Goal: Transaction & Acquisition: Book appointment/travel/reservation

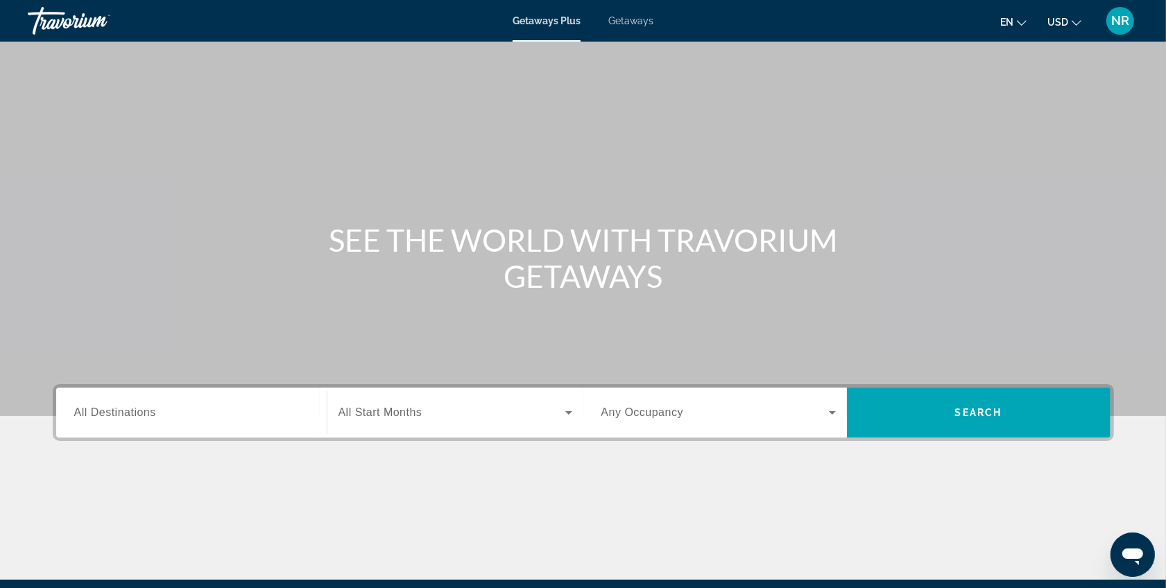
click at [608, 23] on span "Getaways" at bounding box center [630, 20] width 45 height 11
click at [151, 428] on div "Search widget" at bounding box center [191, 413] width 235 height 40
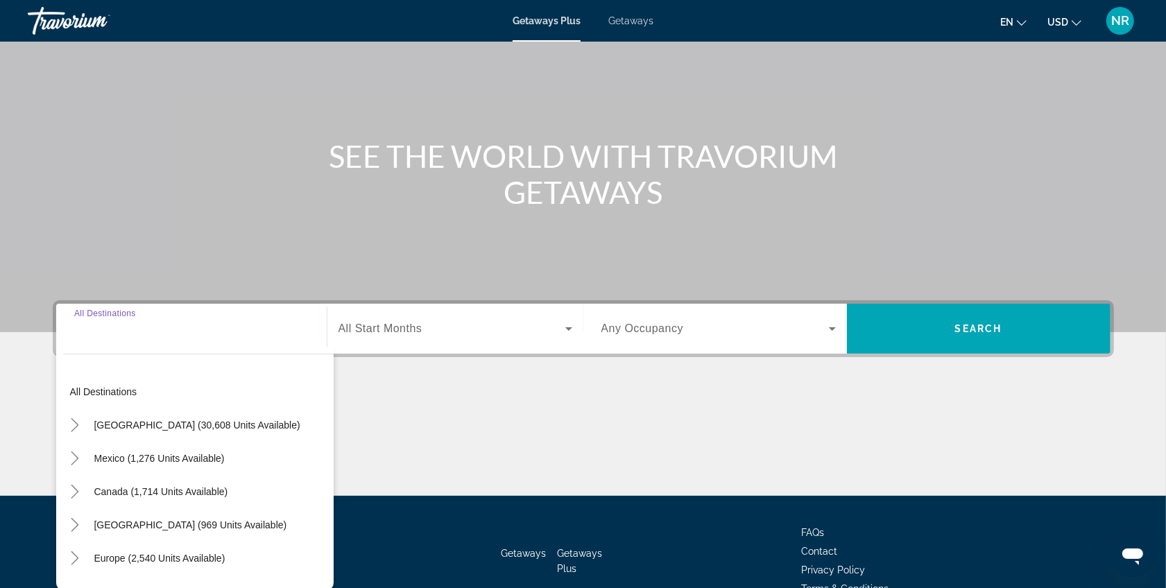
scroll to position [161, 0]
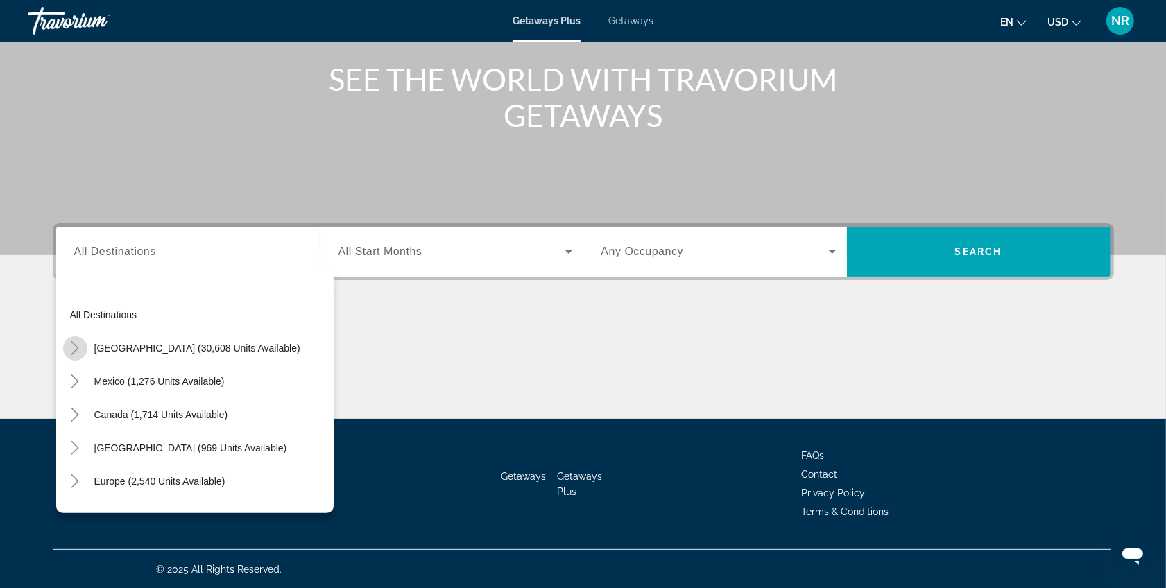
click at [78, 352] on icon "Toggle United States (30,608 units available)" at bounding box center [75, 348] width 14 height 14
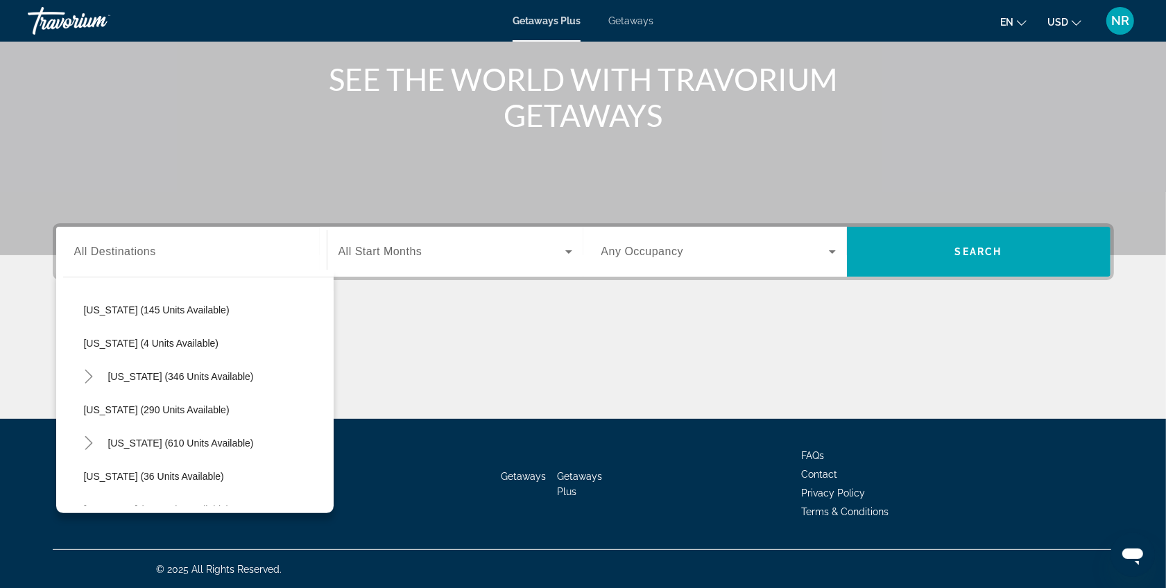
scroll to position [0, 0]
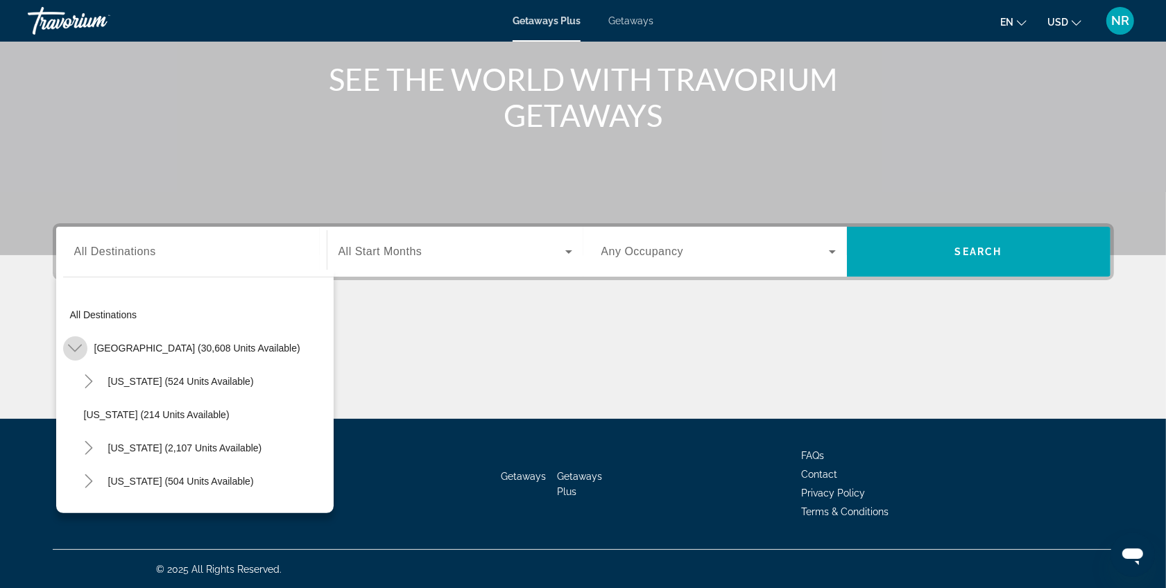
click at [64, 345] on mat-icon "Toggle United States (30,608 units available)" at bounding box center [75, 349] width 24 height 24
click at [85, 384] on mat-icon "Toggle Mexico (1,276 units available)" at bounding box center [75, 382] width 24 height 24
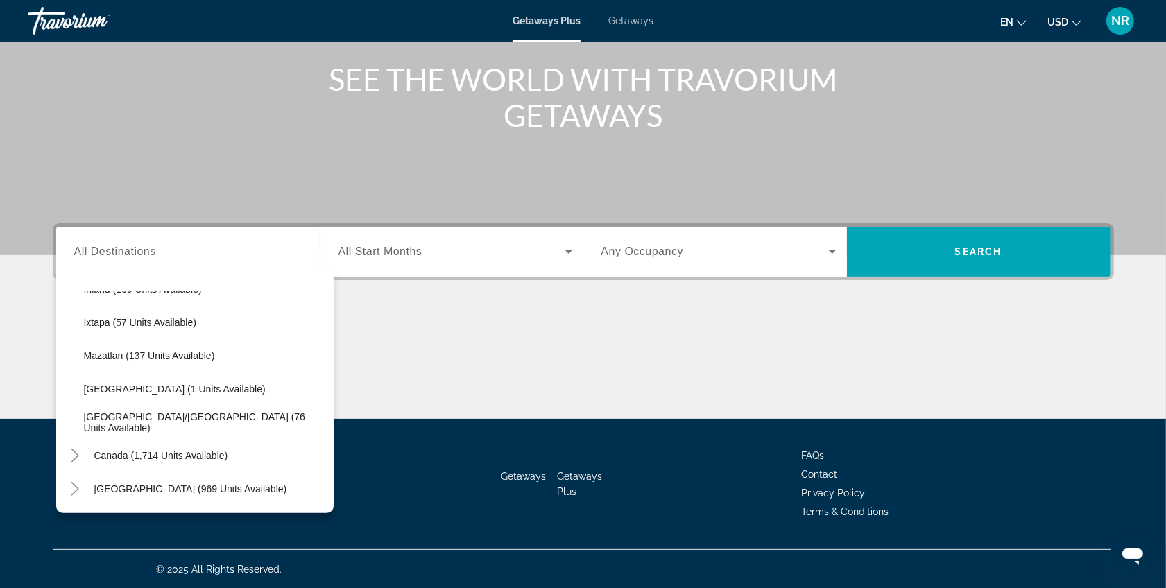
scroll to position [273, 0]
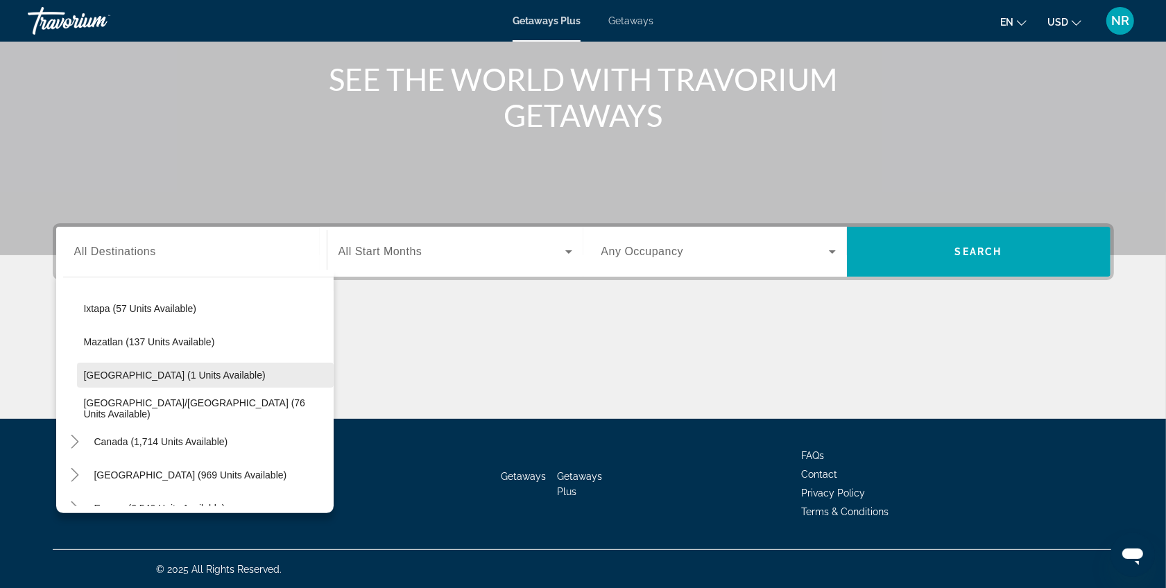
click at [85, 375] on span "Oaxaca (1 units available)" at bounding box center [175, 375] width 182 height 11
type input "**********"
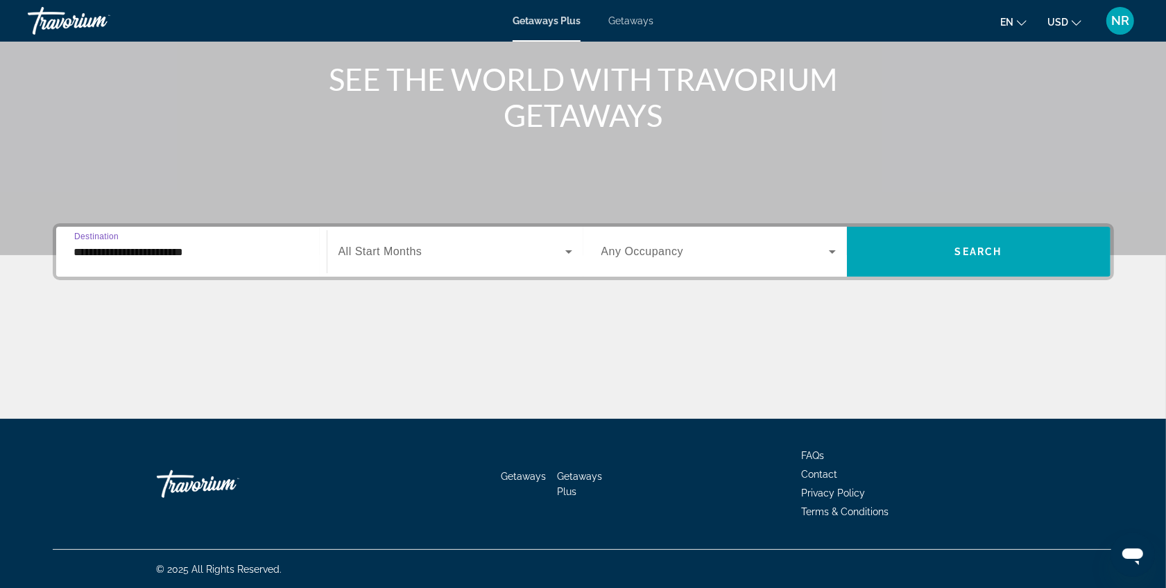
click at [420, 250] on span "All Start Months" at bounding box center [381, 252] width 84 height 12
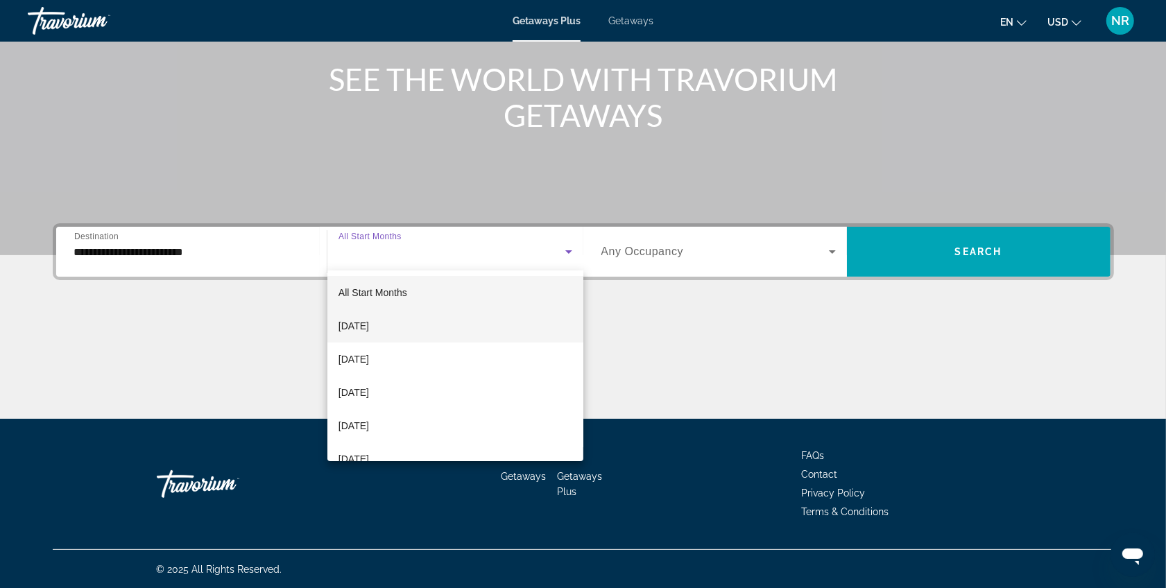
click at [369, 321] on span "[DATE]" at bounding box center [354, 326] width 31 height 17
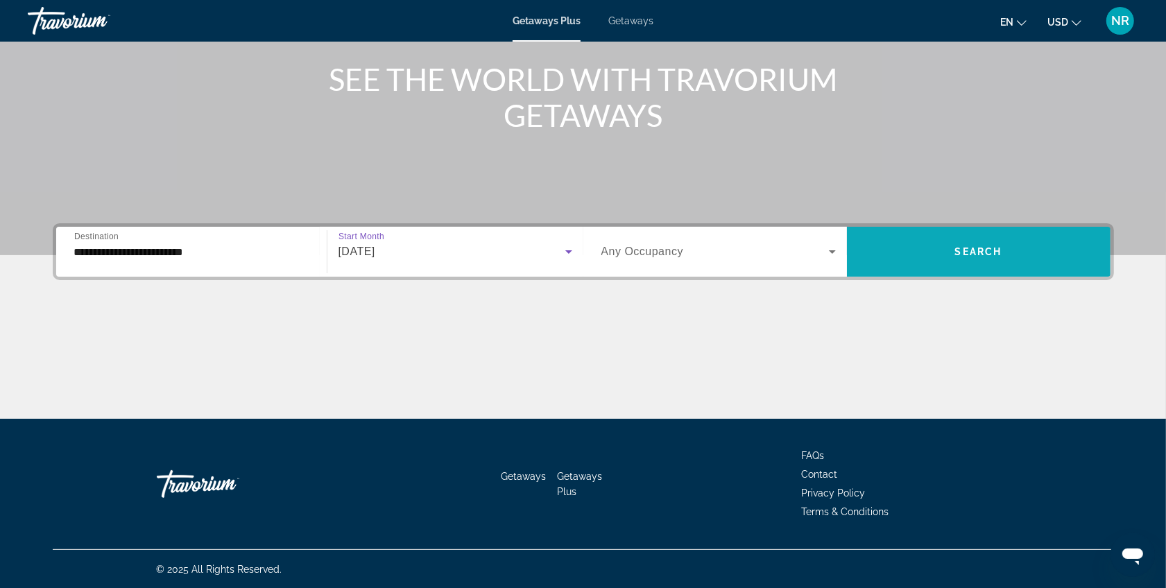
click at [919, 253] on span "Search widget" at bounding box center [979, 251] width 264 height 33
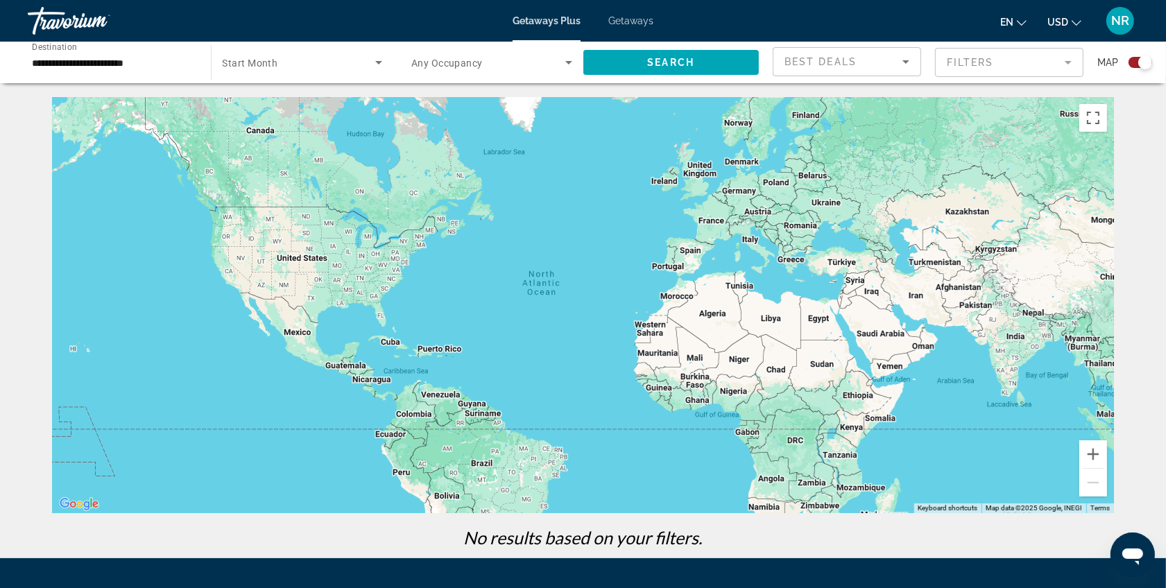
click at [103, 64] on input "**********" at bounding box center [112, 63] width 161 height 17
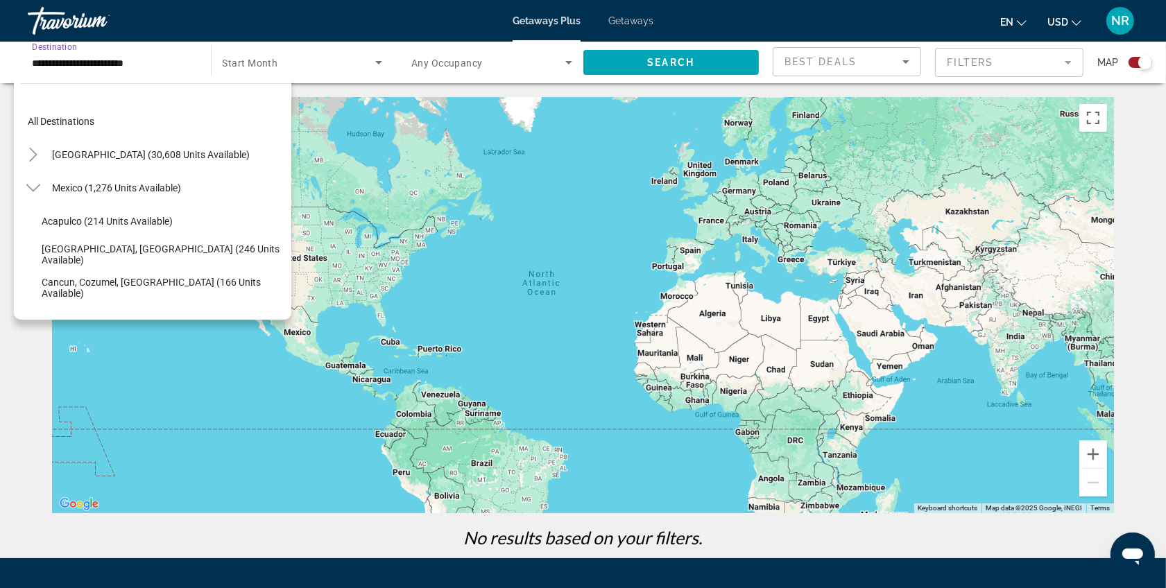
scroll to position [248, 0]
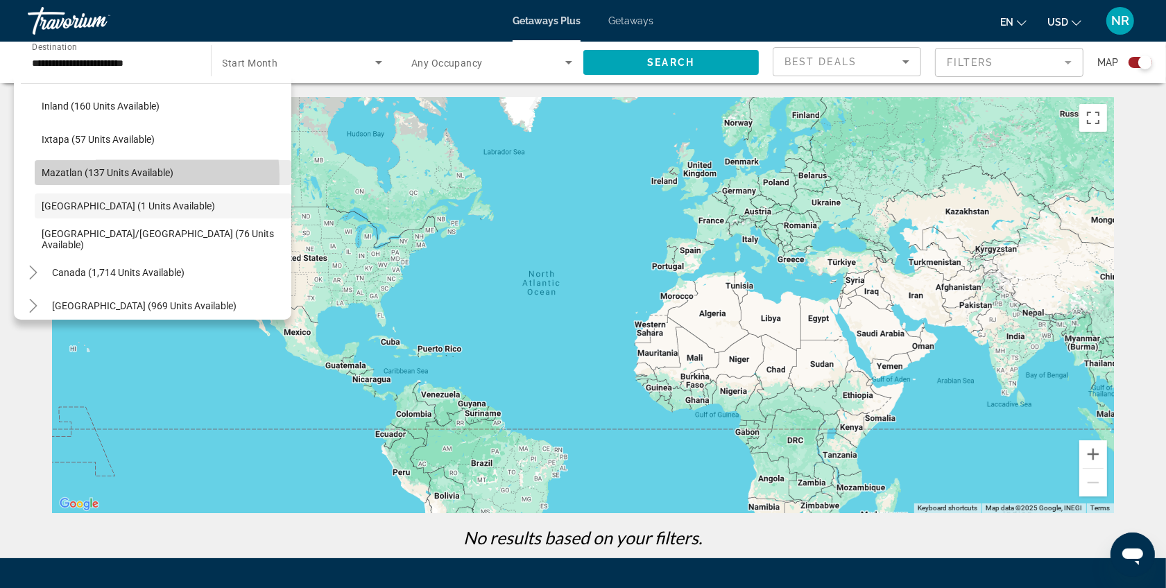
click at [99, 178] on span "Mazatlan (137 units available)" at bounding box center [108, 172] width 132 height 11
type input "**********"
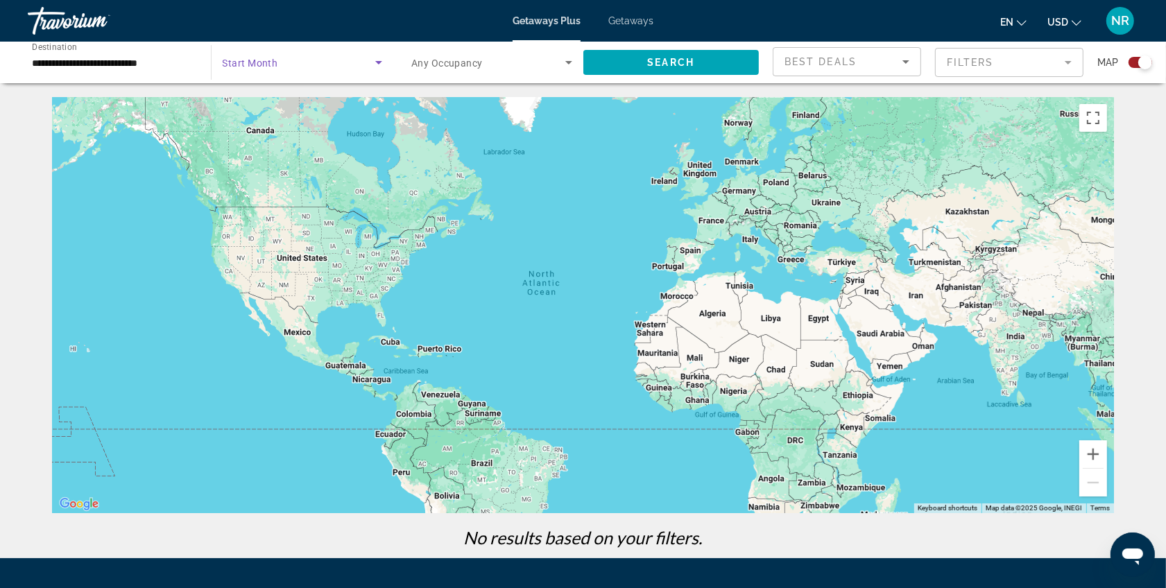
click at [349, 56] on span "Search widget" at bounding box center [299, 62] width 153 height 17
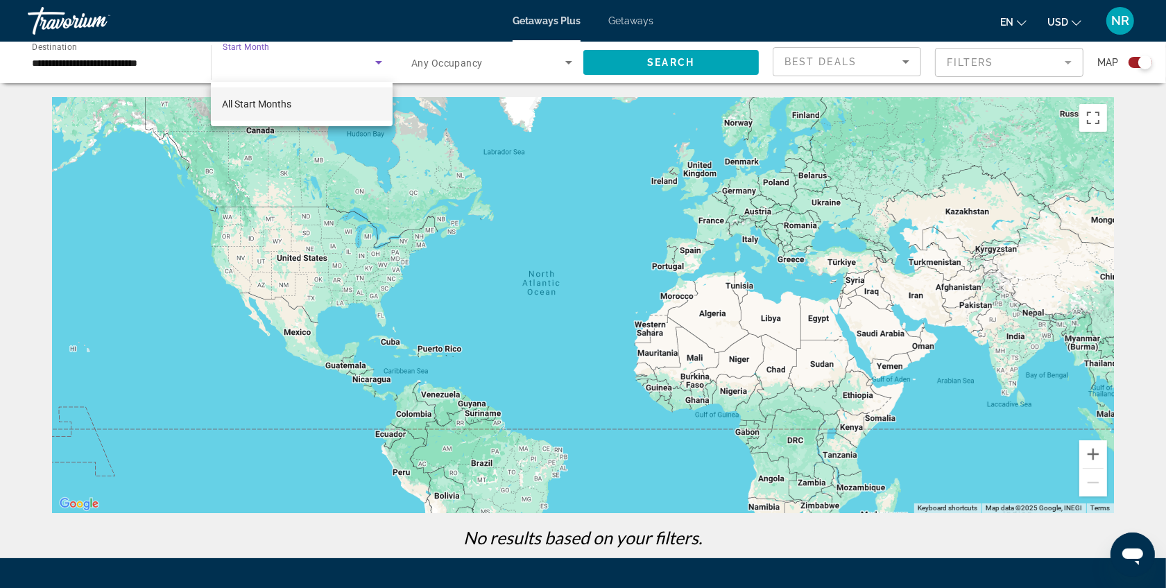
click at [379, 58] on div at bounding box center [583, 294] width 1166 height 588
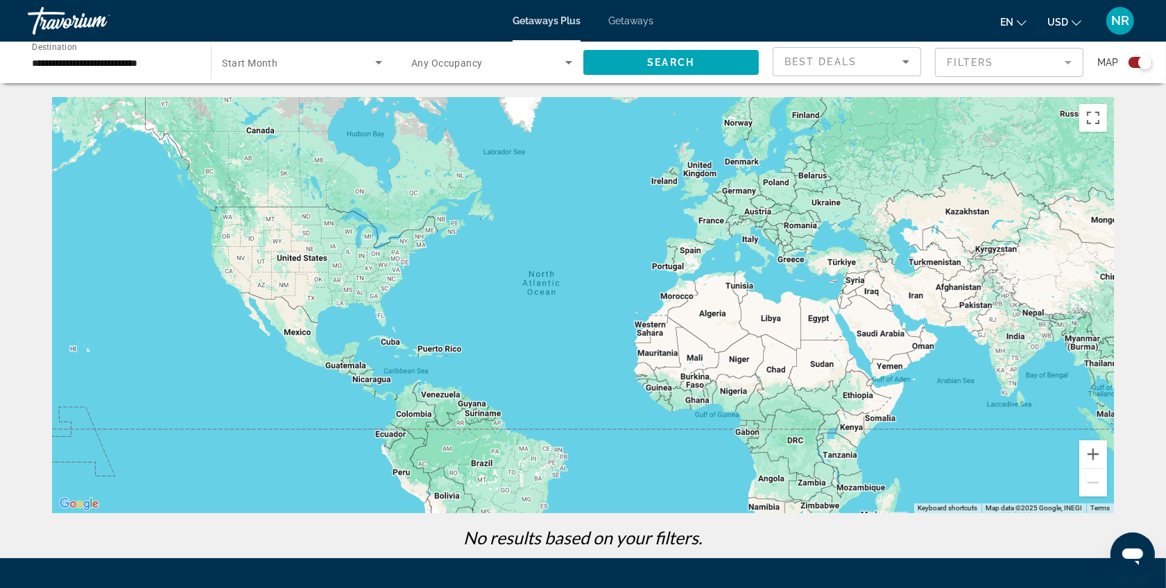
click at [377, 60] on icon "Search widget" at bounding box center [378, 62] width 17 height 17
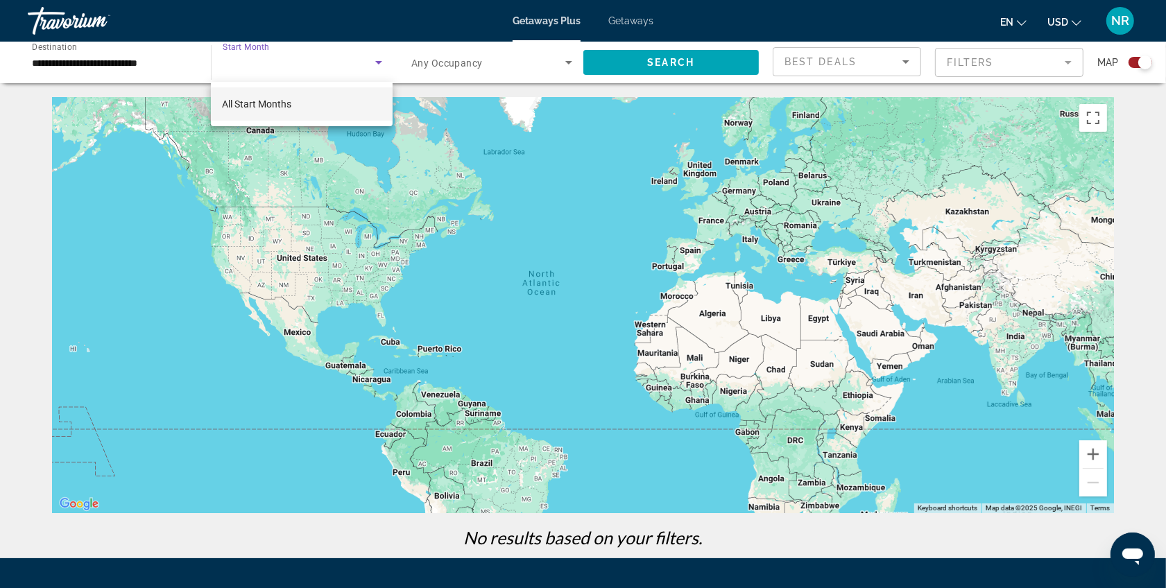
click at [624, 57] on div at bounding box center [583, 294] width 1166 height 588
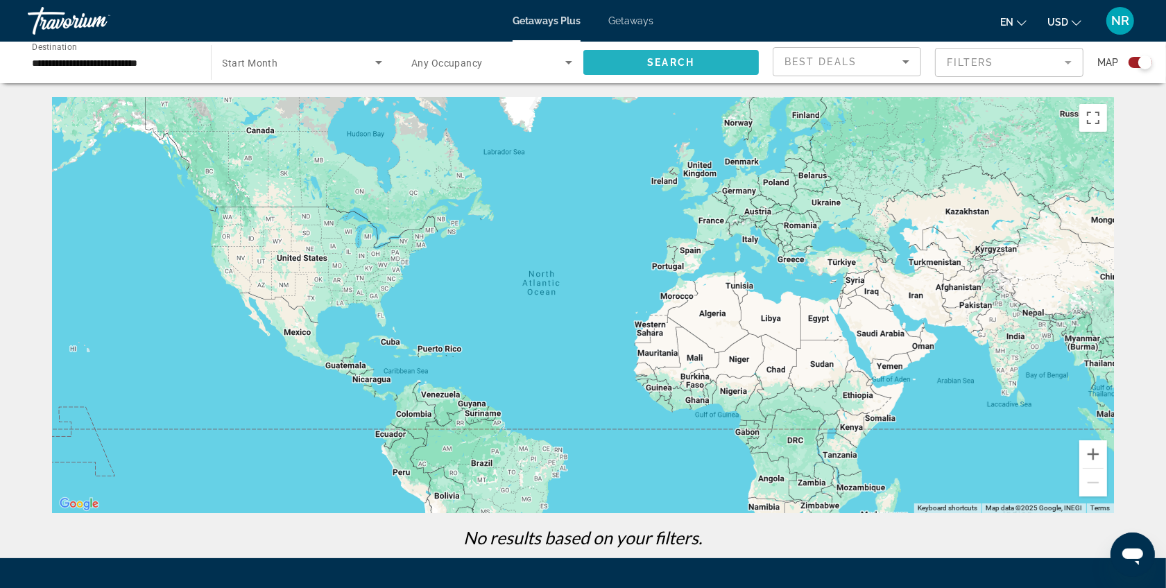
click at [624, 60] on span "Search widget" at bounding box center [672, 62] width 176 height 33
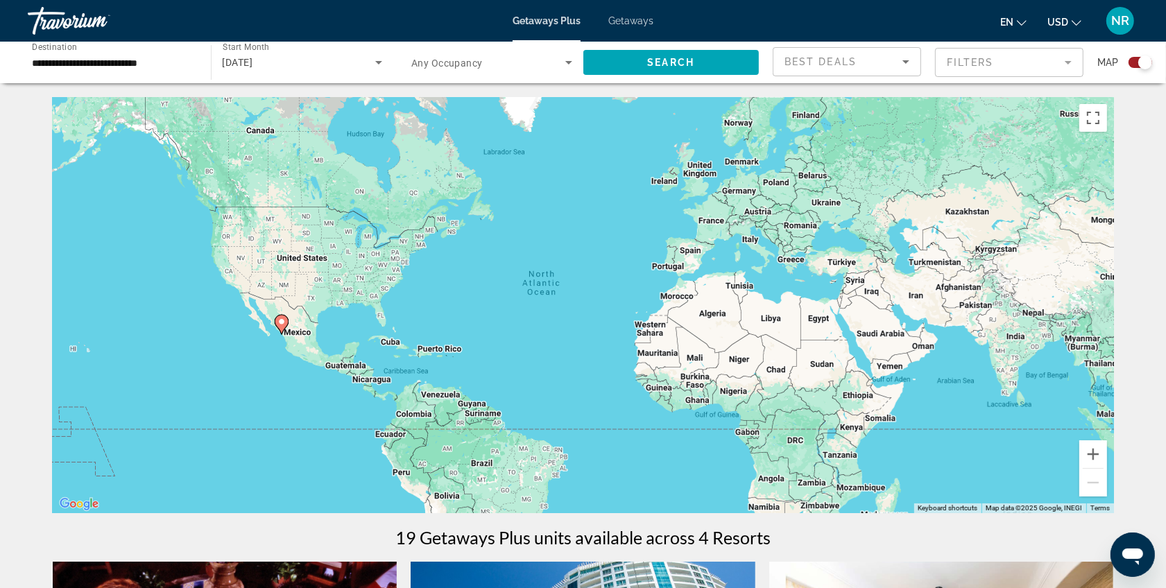
click at [627, 14] on div "Getaways Plus Getaways en English Español Français Italiano Português русский U…" at bounding box center [583, 21] width 1166 height 36
click at [619, 21] on span "Getaways" at bounding box center [630, 20] width 45 height 11
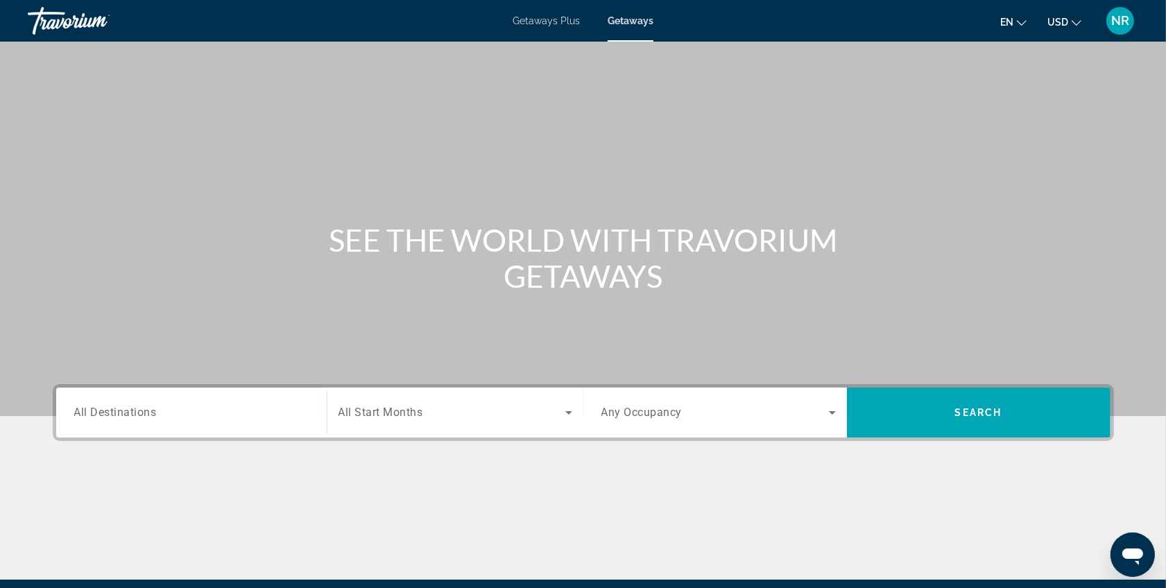
click at [139, 411] on span "All Destinations" at bounding box center [115, 412] width 83 height 13
click at [139, 411] on input "Destination All Destinations" at bounding box center [191, 413] width 235 height 17
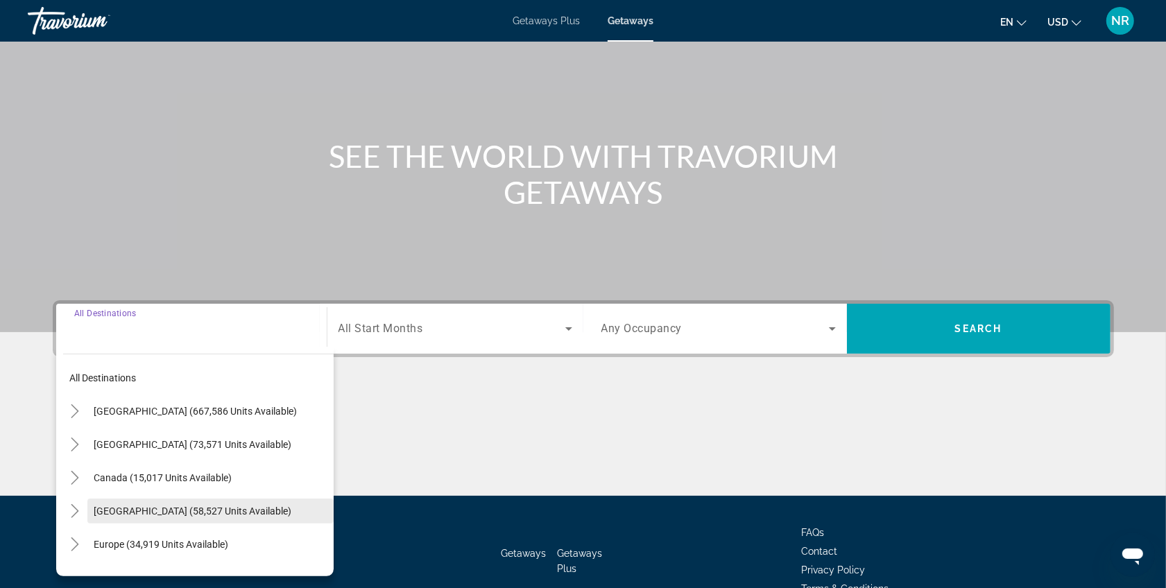
scroll to position [161, 0]
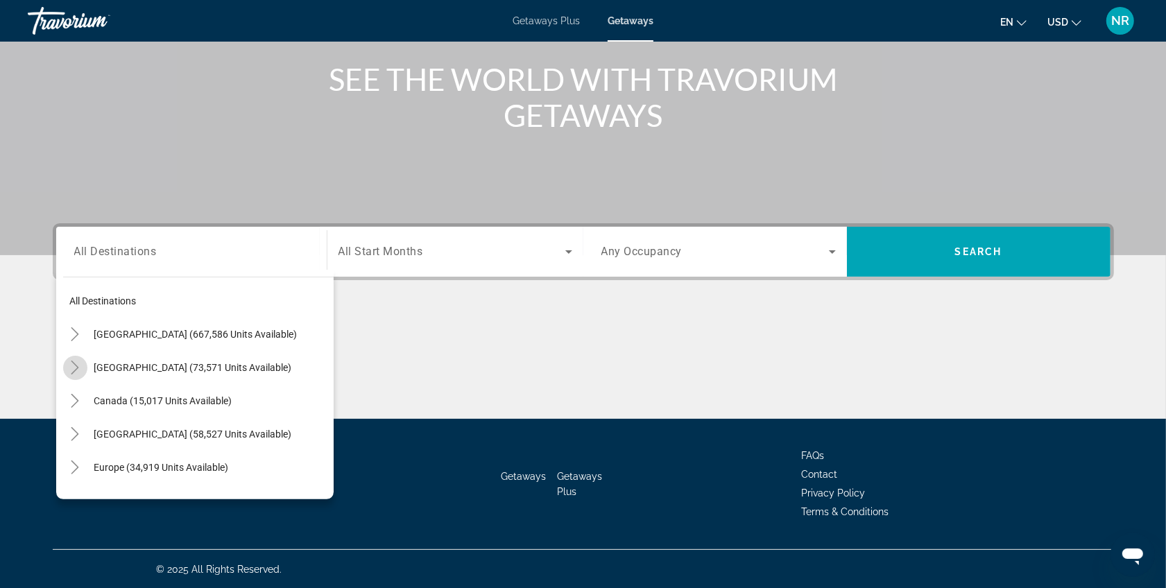
click at [80, 364] on icon "Toggle Mexico (73,571 units available)" at bounding box center [75, 368] width 14 height 14
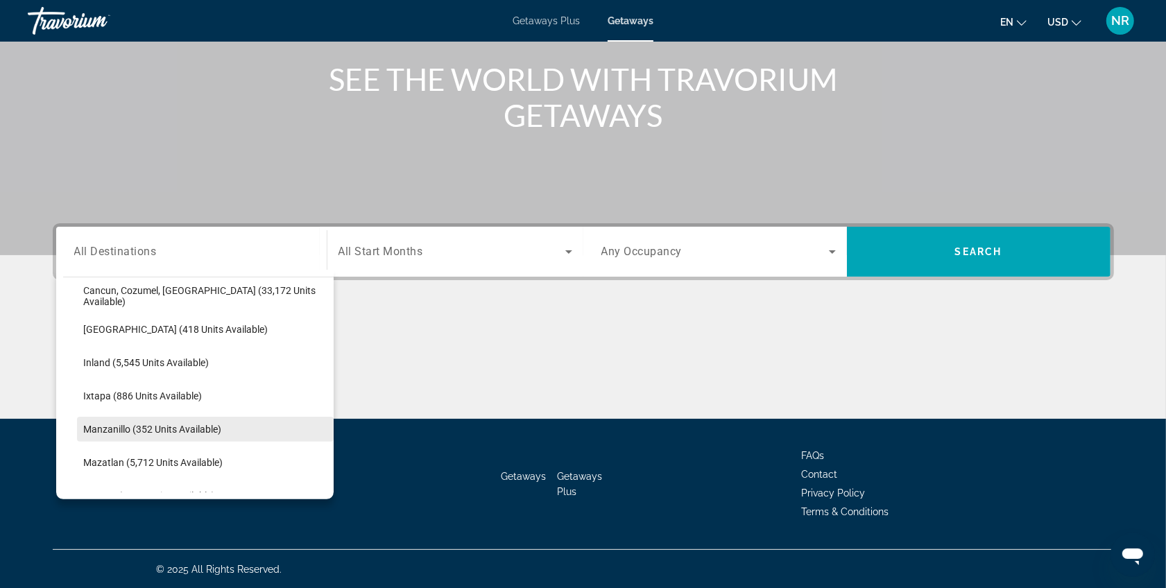
scroll to position [189, 0]
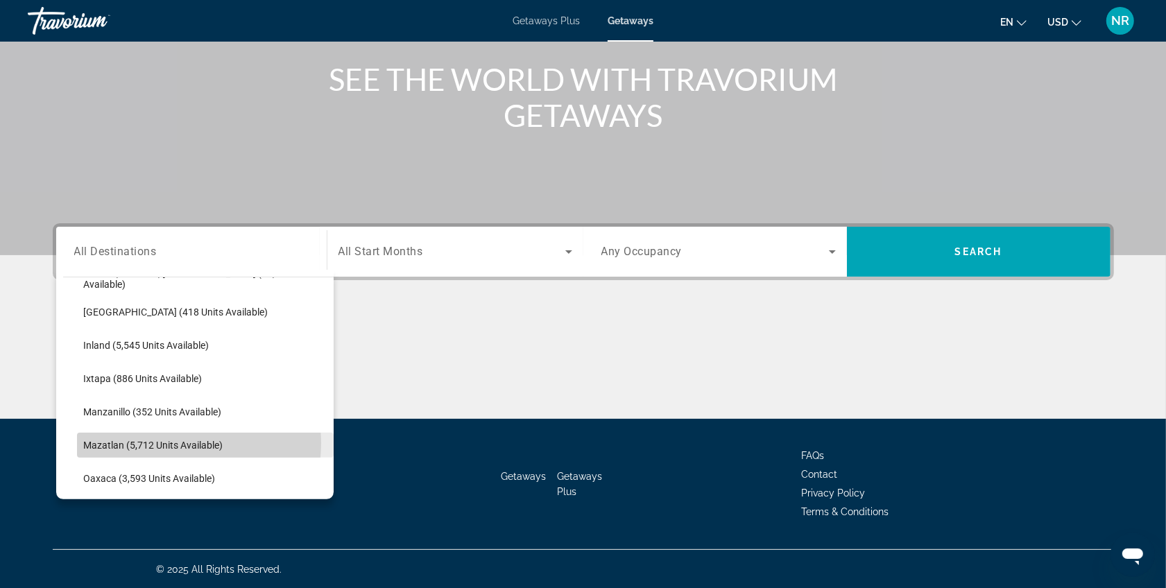
click at [180, 443] on span "Mazatlan (5,712 units available)" at bounding box center [153, 445] width 139 height 11
type input "**********"
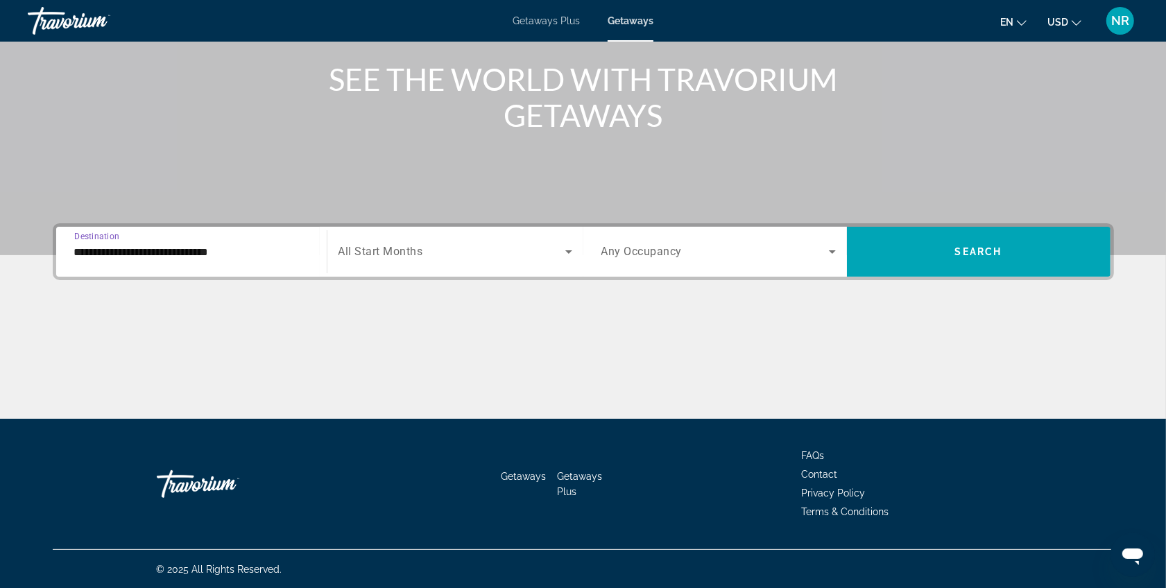
click at [467, 241] on div "Search widget" at bounding box center [456, 251] width 234 height 39
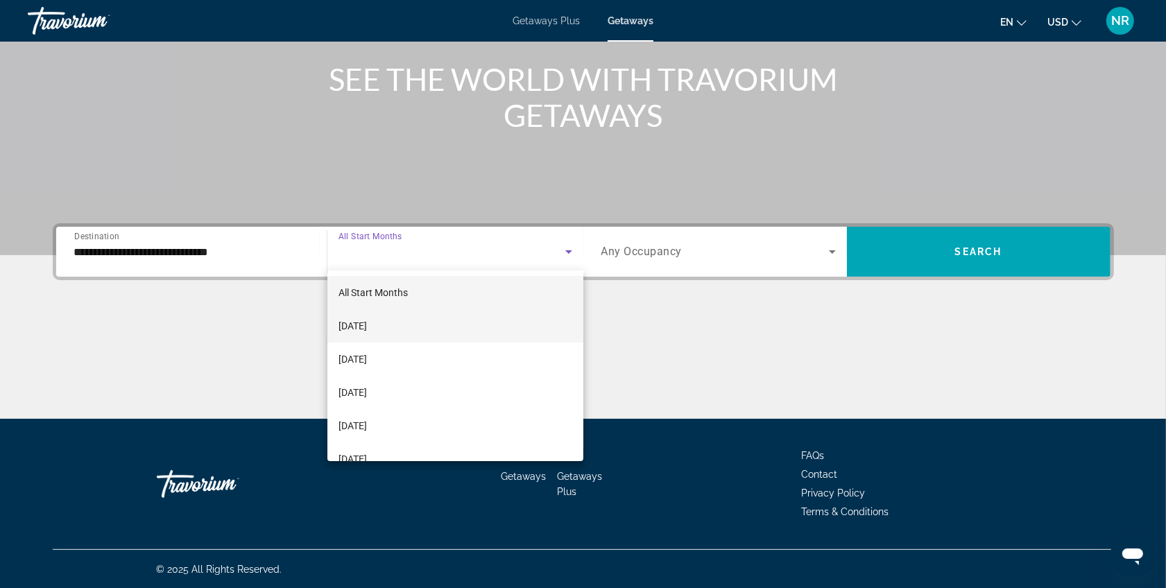
click at [423, 323] on mat-option "September 2025" at bounding box center [455, 325] width 256 height 33
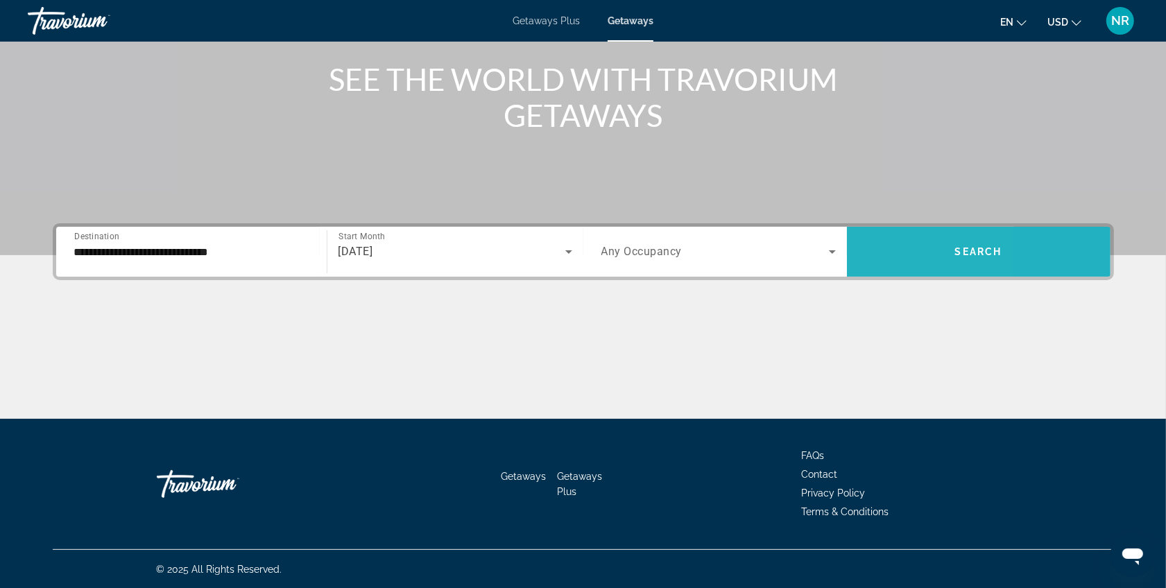
click at [887, 258] on span "Search widget" at bounding box center [979, 251] width 264 height 33
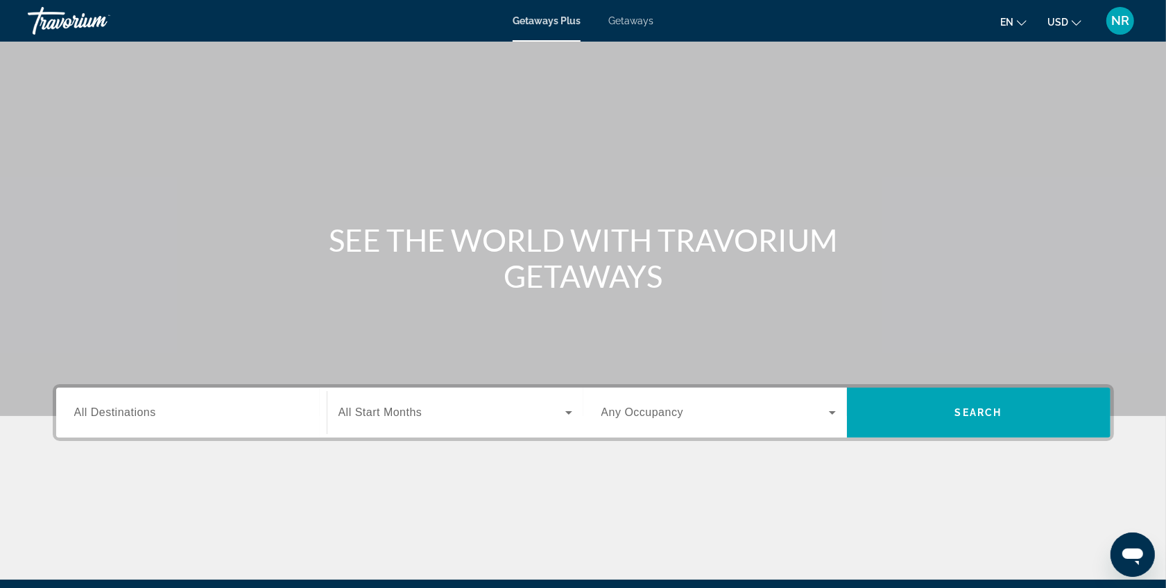
click at [629, 19] on span "Getaways" at bounding box center [630, 20] width 45 height 11
click at [123, 407] on span "All Destinations" at bounding box center [115, 413] width 82 height 12
click at [123, 407] on input "Destination All Destinations" at bounding box center [191, 413] width 235 height 17
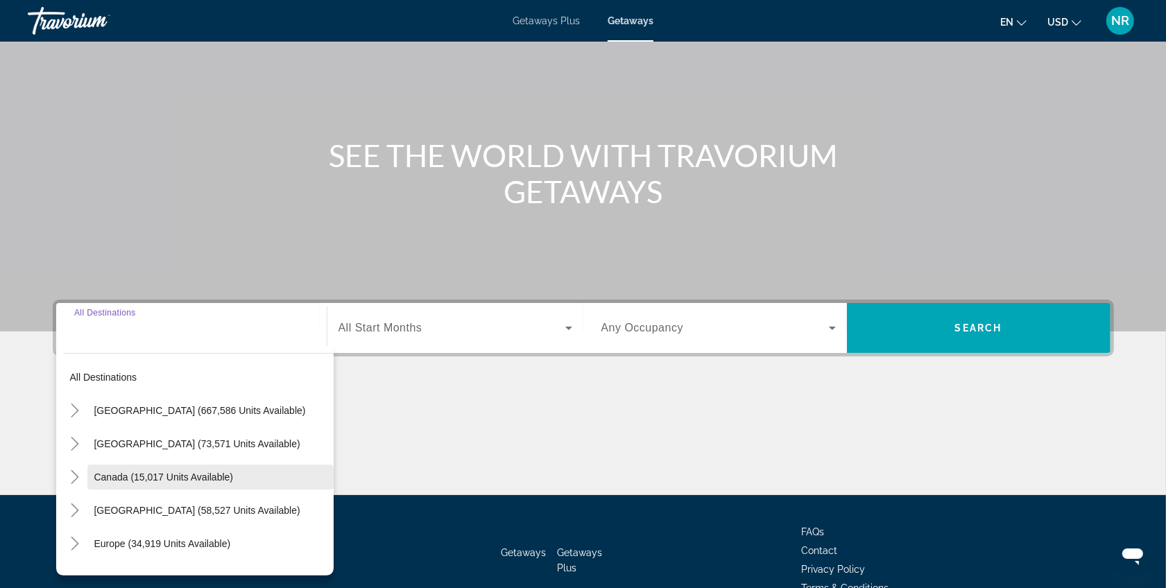
scroll to position [161, 0]
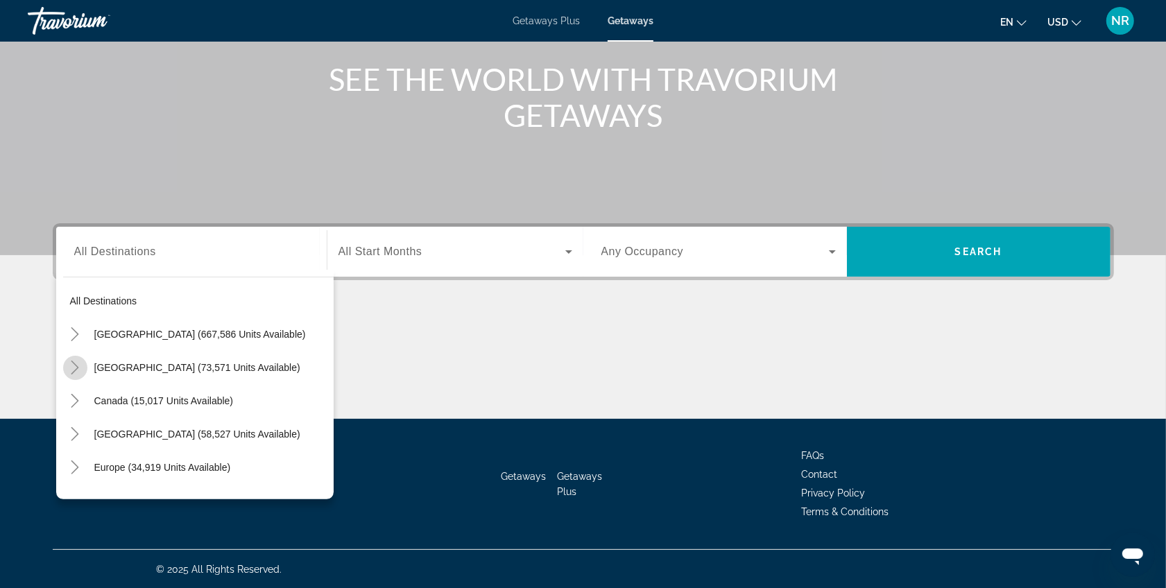
click at [76, 362] on icon "Toggle Mexico (73,571 units available)" at bounding box center [75, 368] width 14 height 14
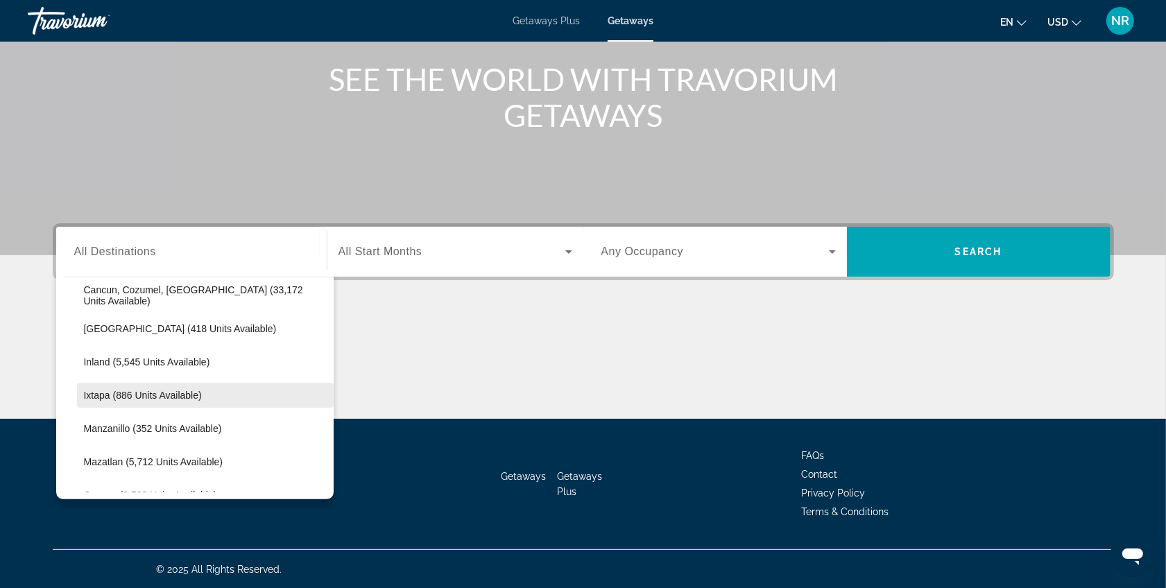
scroll to position [189, 0]
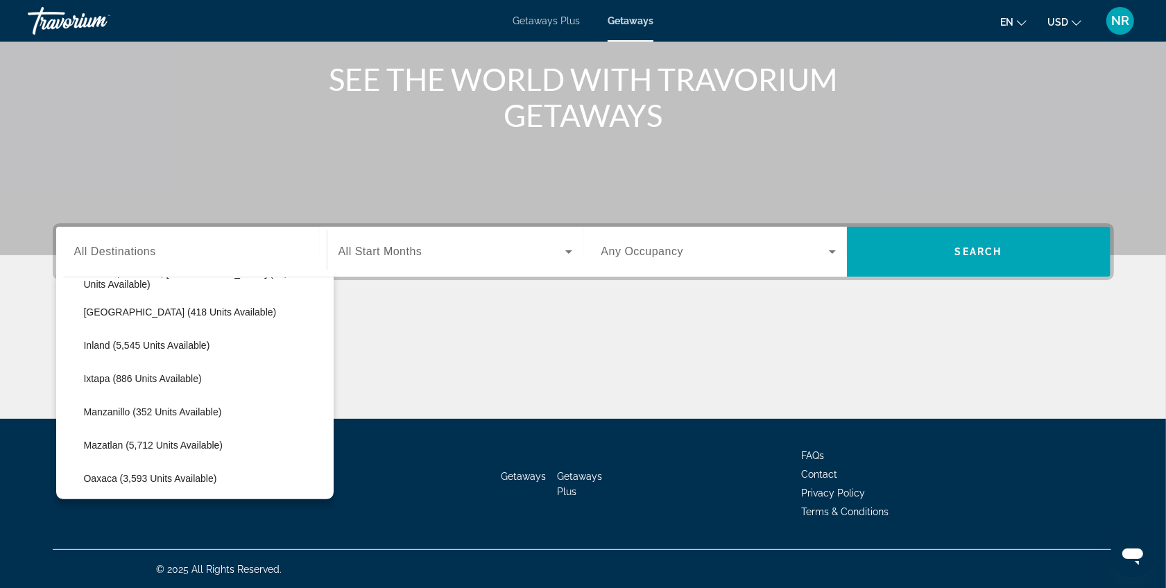
click at [134, 437] on span "Search widget" at bounding box center [205, 445] width 257 height 33
type input "**********"
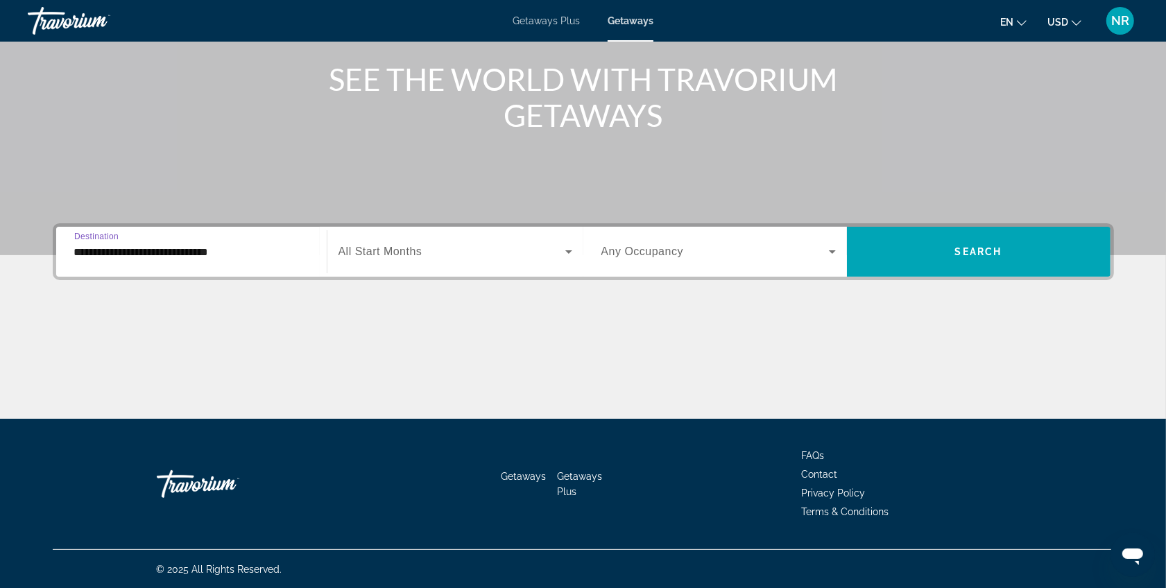
click at [448, 247] on span "Search widget" at bounding box center [452, 252] width 227 height 17
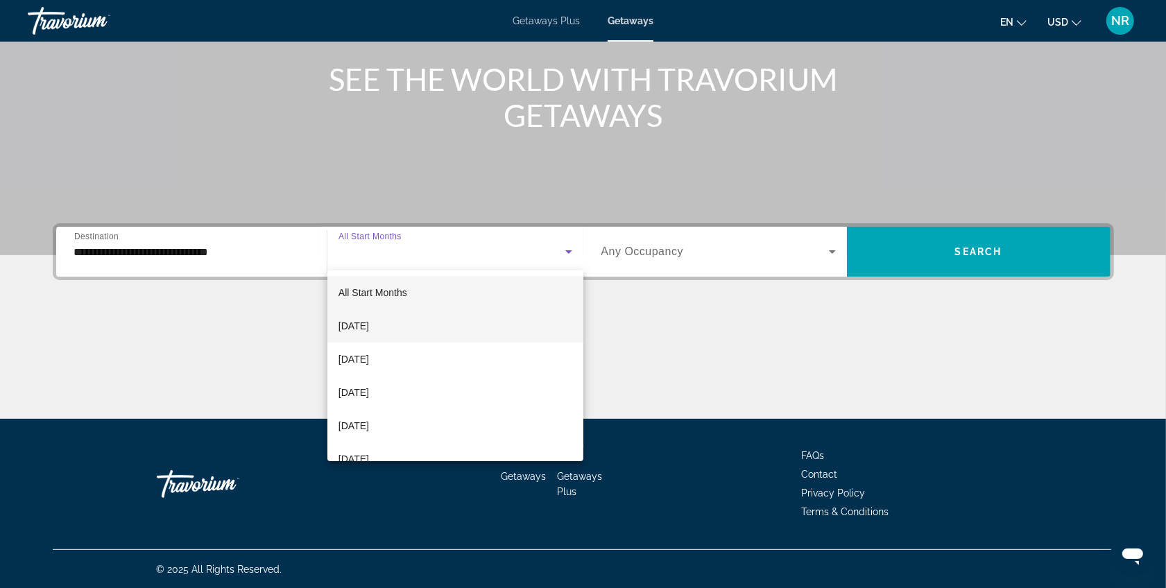
click at [424, 330] on mat-option "[DATE]" at bounding box center [455, 325] width 256 height 33
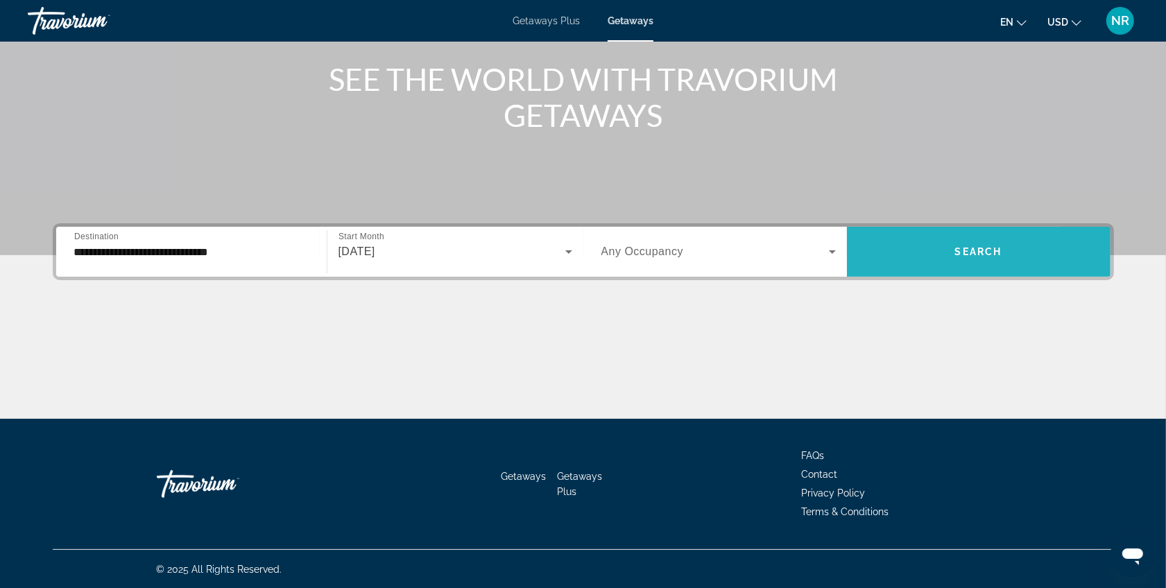
click at [911, 245] on span "Search widget" at bounding box center [979, 251] width 264 height 33
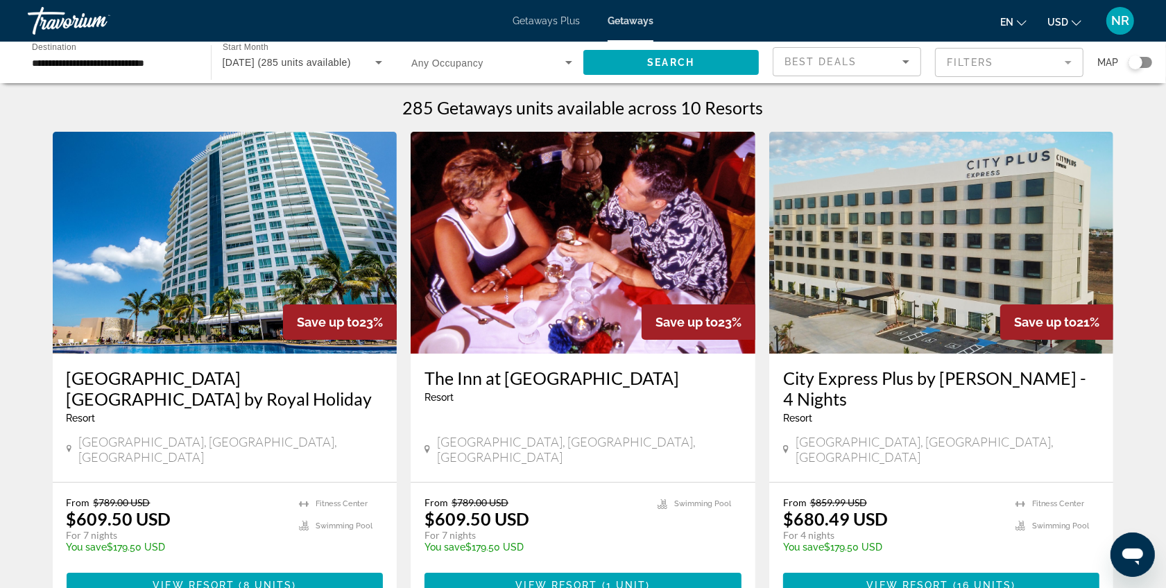
click at [178, 286] on img "Main content" at bounding box center [225, 243] width 345 height 222
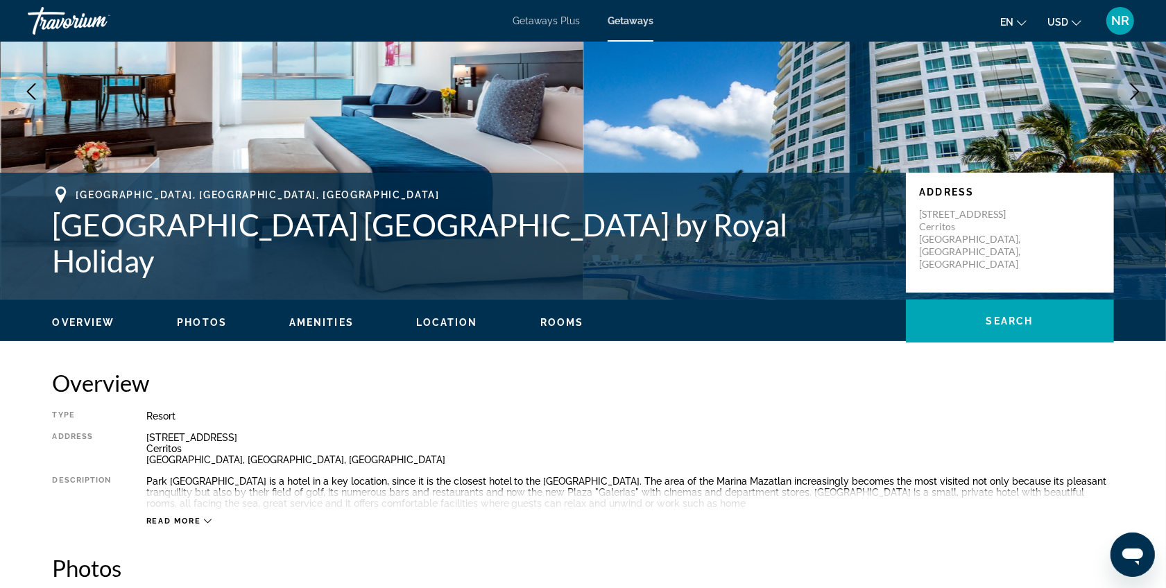
scroll to position [173, 0]
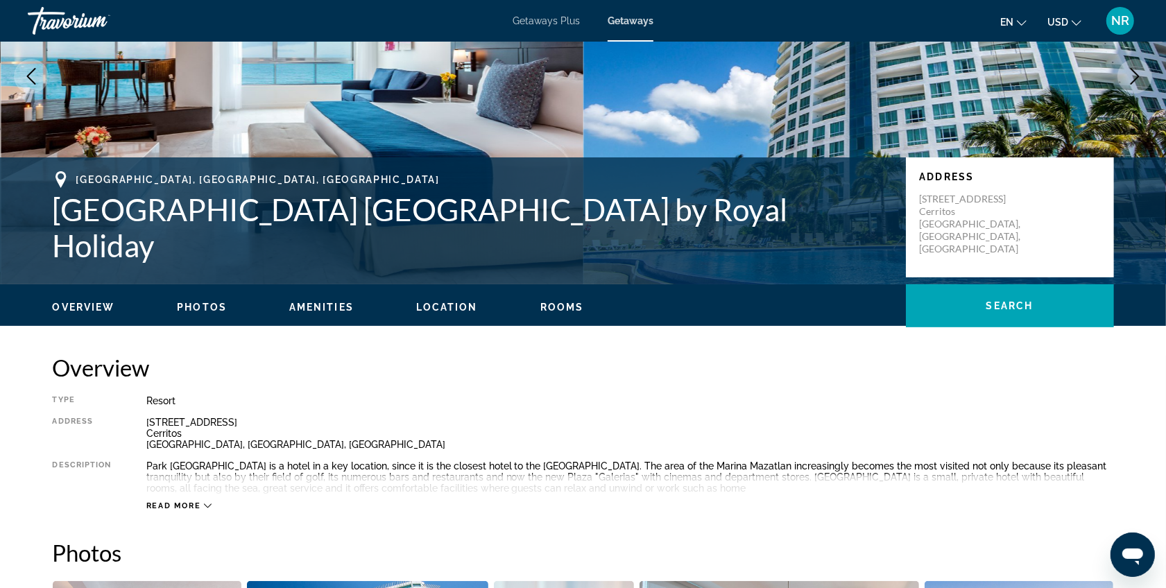
click at [216, 303] on span "Photos" at bounding box center [202, 307] width 50 height 11
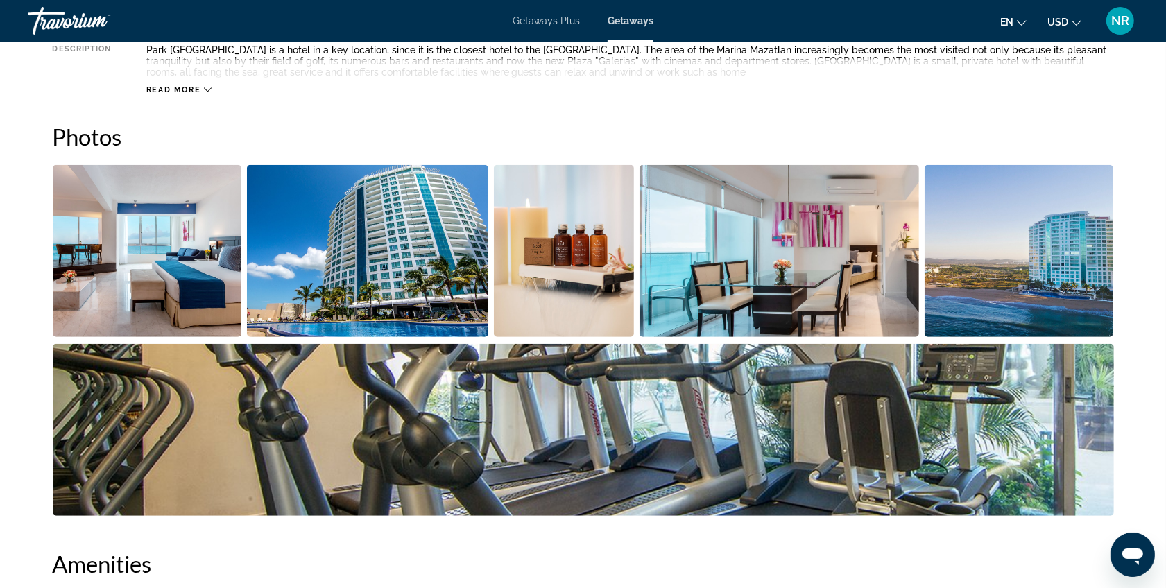
scroll to position [571, 0]
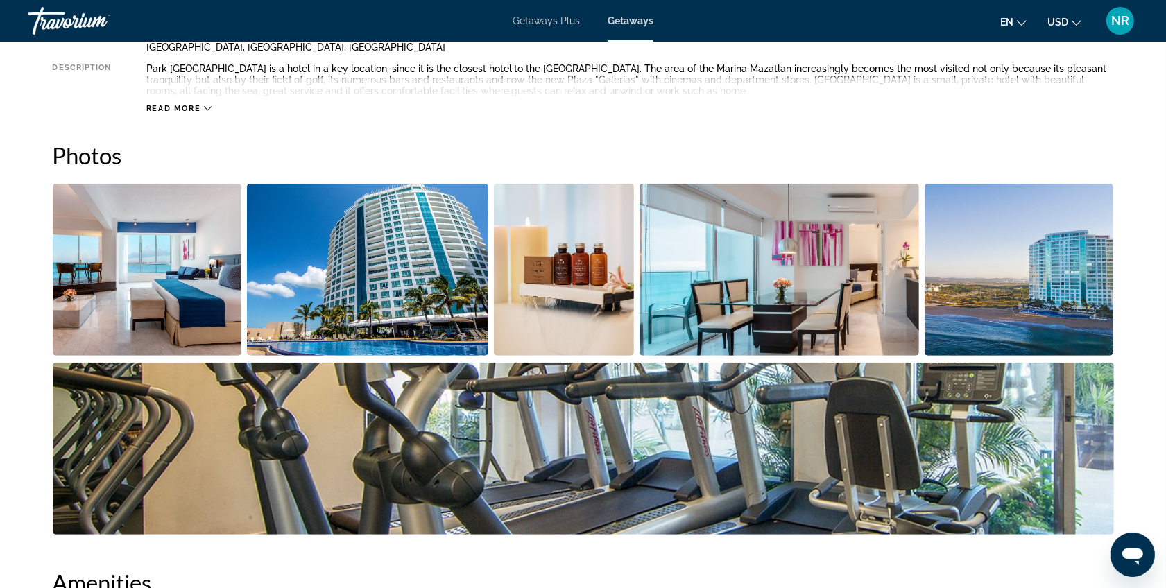
click at [182, 283] on img "Open full-screen image slider" at bounding box center [147, 270] width 189 height 172
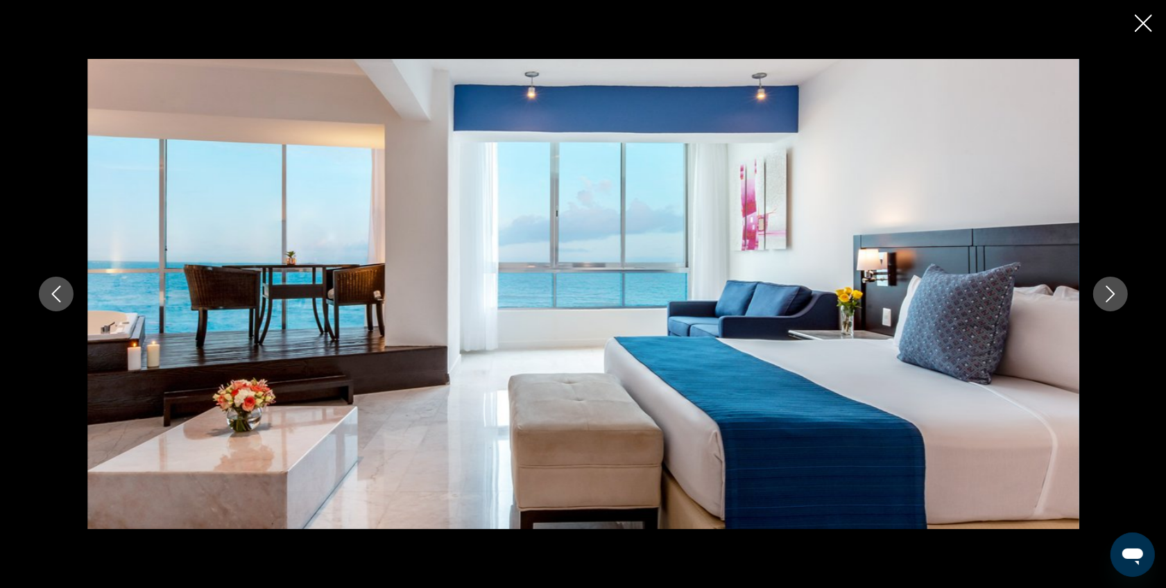
click at [1122, 291] on button "Next image" at bounding box center [1110, 294] width 35 height 35
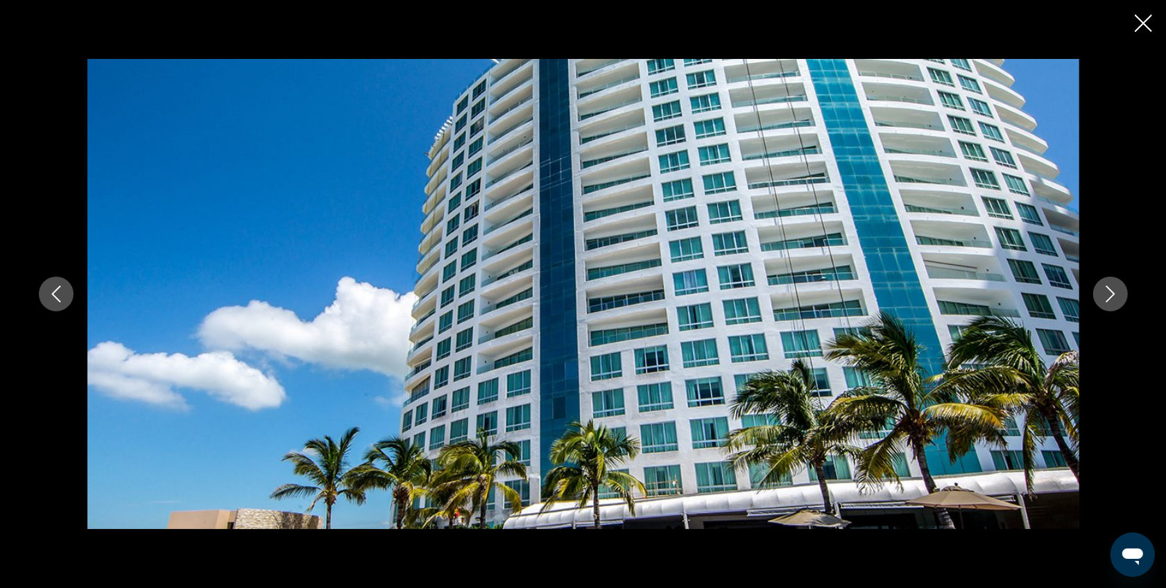
click at [1122, 291] on button "Next image" at bounding box center [1110, 294] width 35 height 35
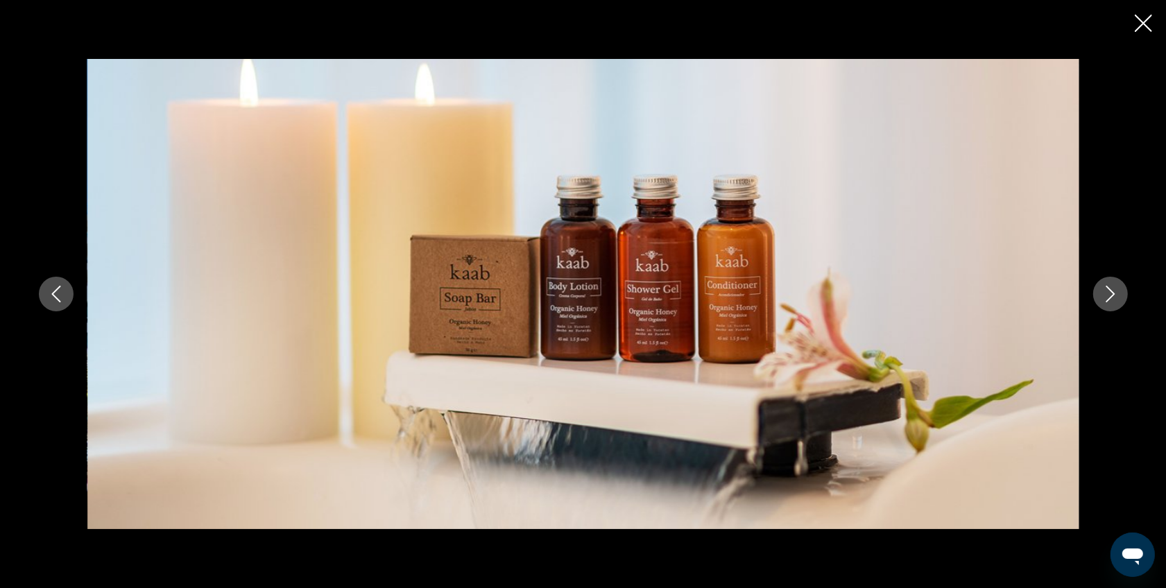
click at [1122, 291] on button "Next image" at bounding box center [1110, 294] width 35 height 35
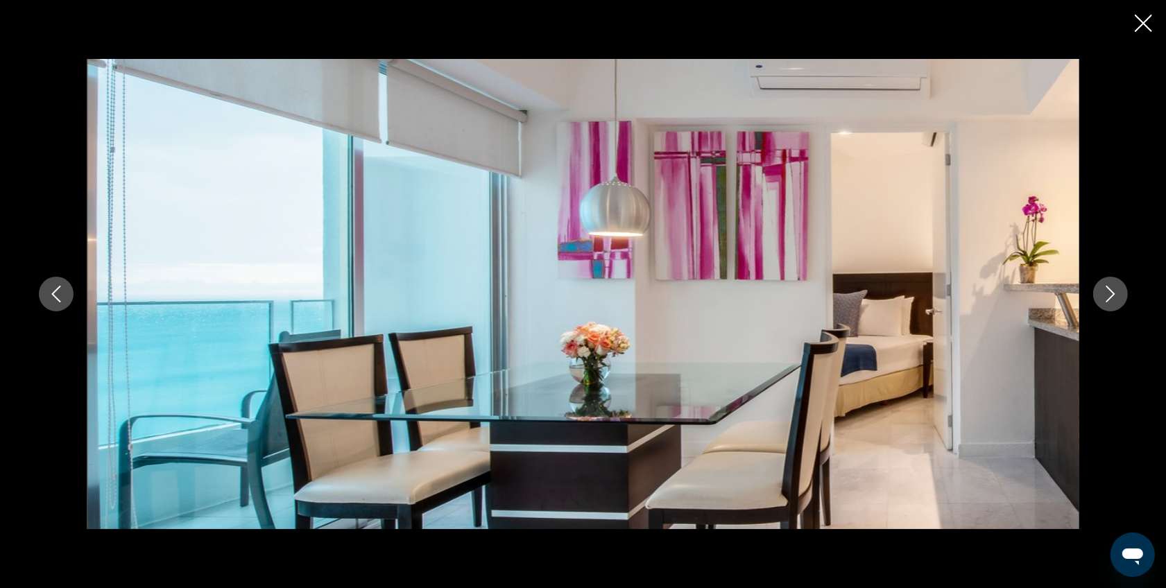
click at [1105, 290] on icon "Next image" at bounding box center [1110, 294] width 17 height 17
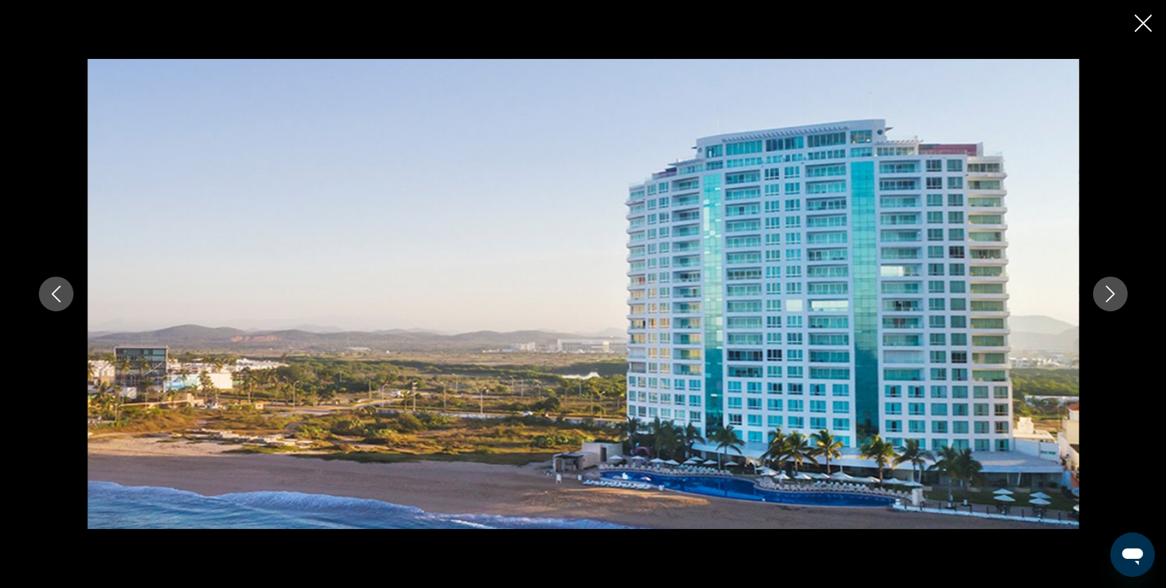
scroll to position [687, 0]
click at [1107, 295] on icon "Next image" at bounding box center [1110, 294] width 17 height 17
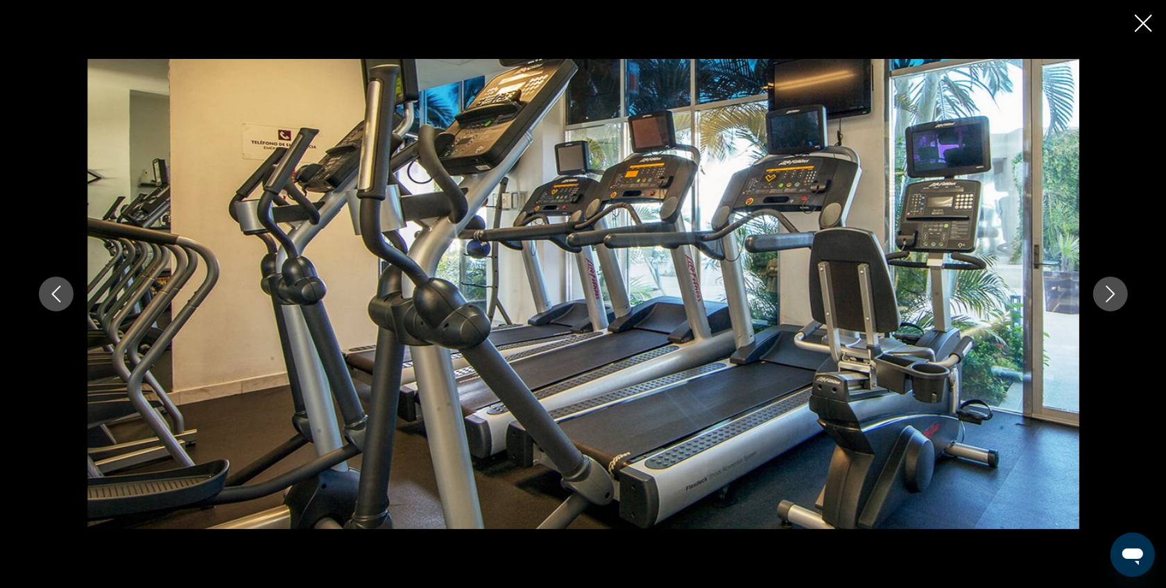
click at [1107, 295] on icon "Next image" at bounding box center [1110, 294] width 17 height 17
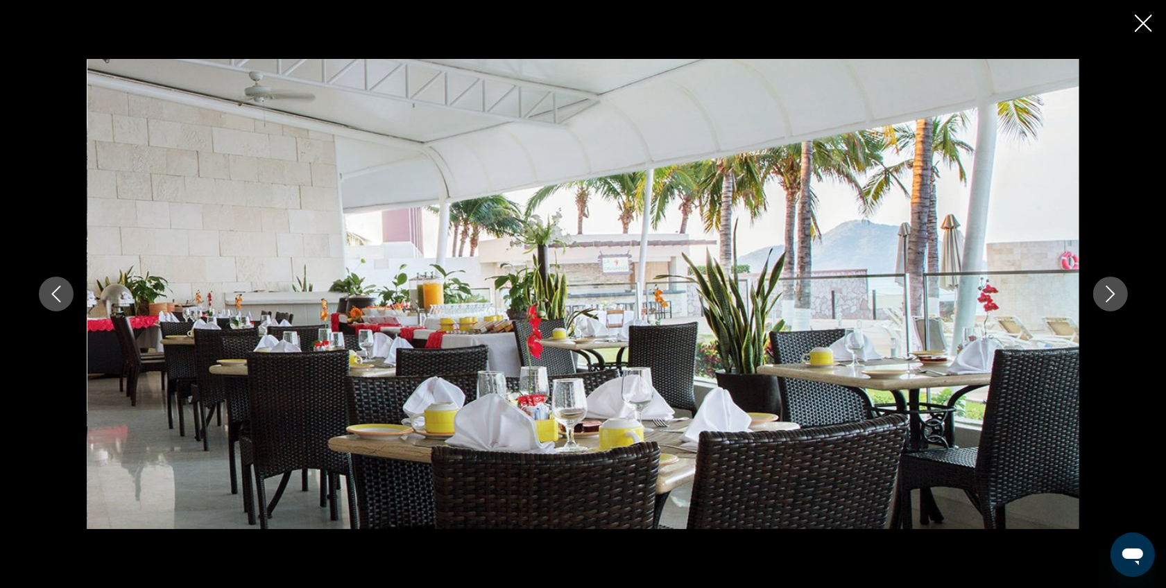
click at [1107, 295] on icon "Next image" at bounding box center [1110, 294] width 17 height 17
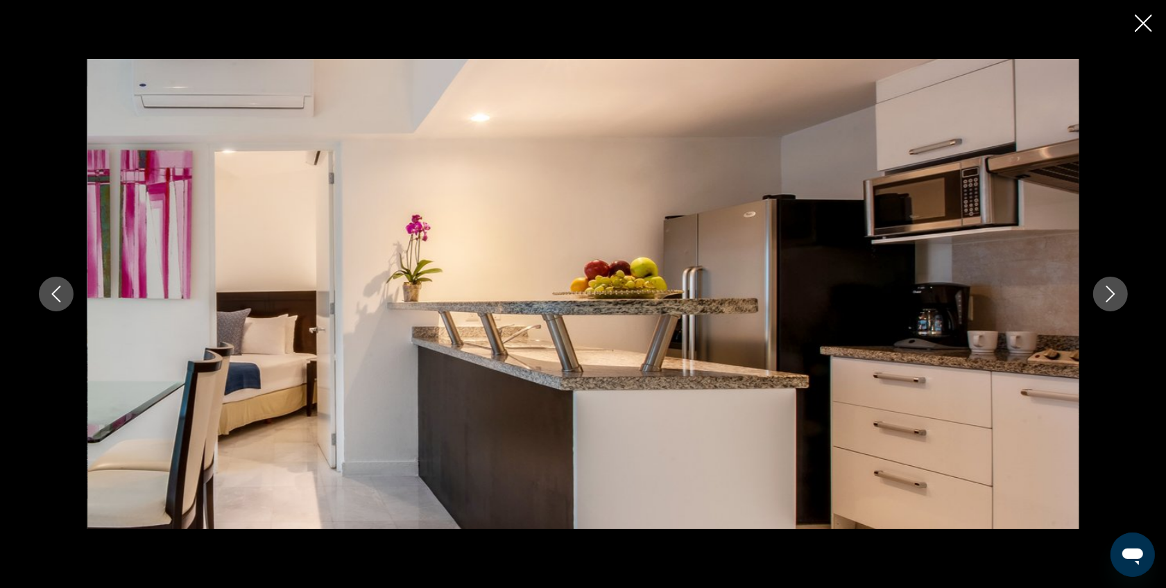
click at [1107, 295] on icon "Next image" at bounding box center [1110, 294] width 17 height 17
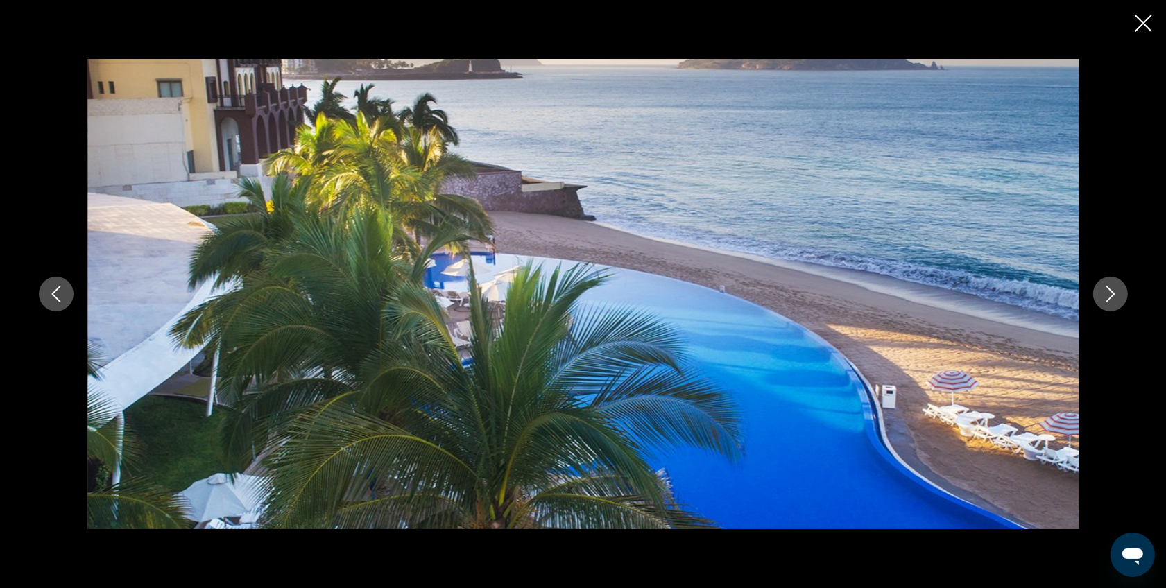
click at [1107, 295] on icon "Next image" at bounding box center [1110, 294] width 17 height 17
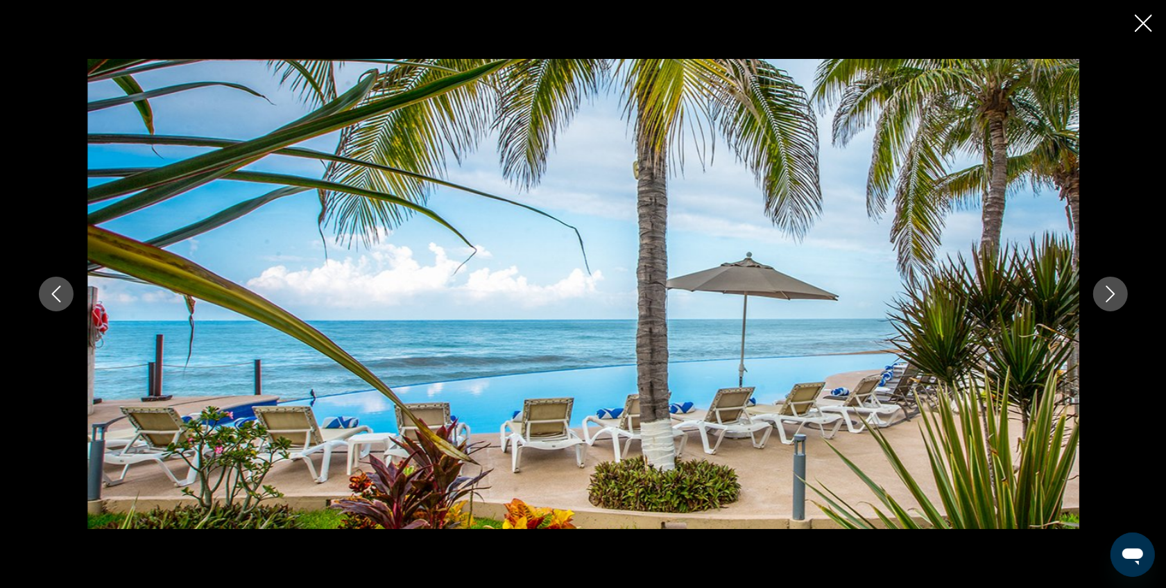
click at [1107, 295] on icon "Next image" at bounding box center [1110, 294] width 17 height 17
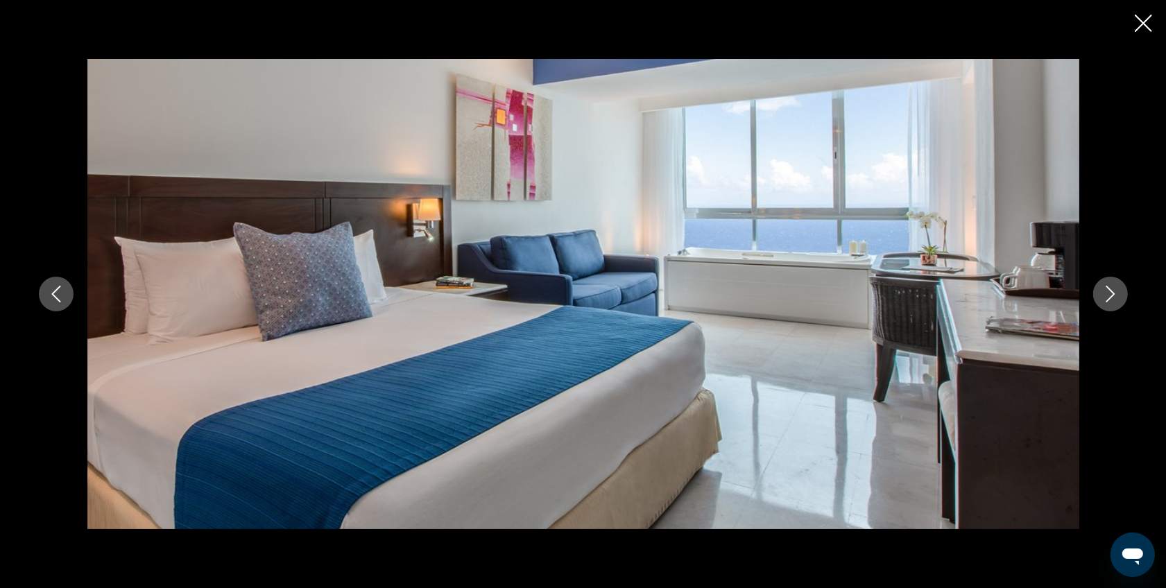
click at [1096, 293] on button "Next image" at bounding box center [1110, 294] width 35 height 35
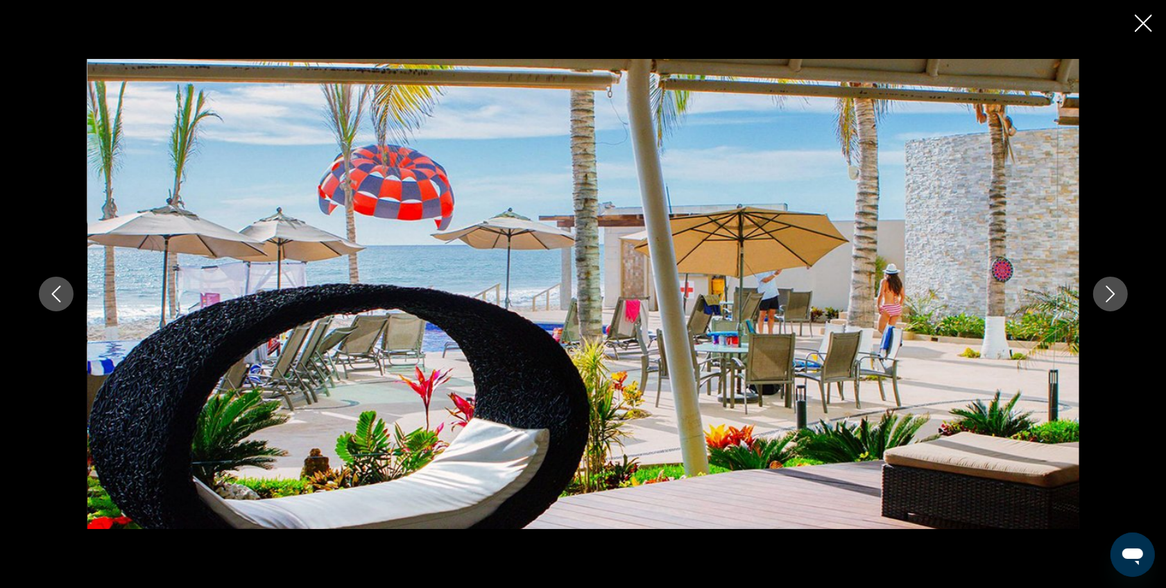
click at [1103, 299] on icon "Next image" at bounding box center [1110, 294] width 17 height 17
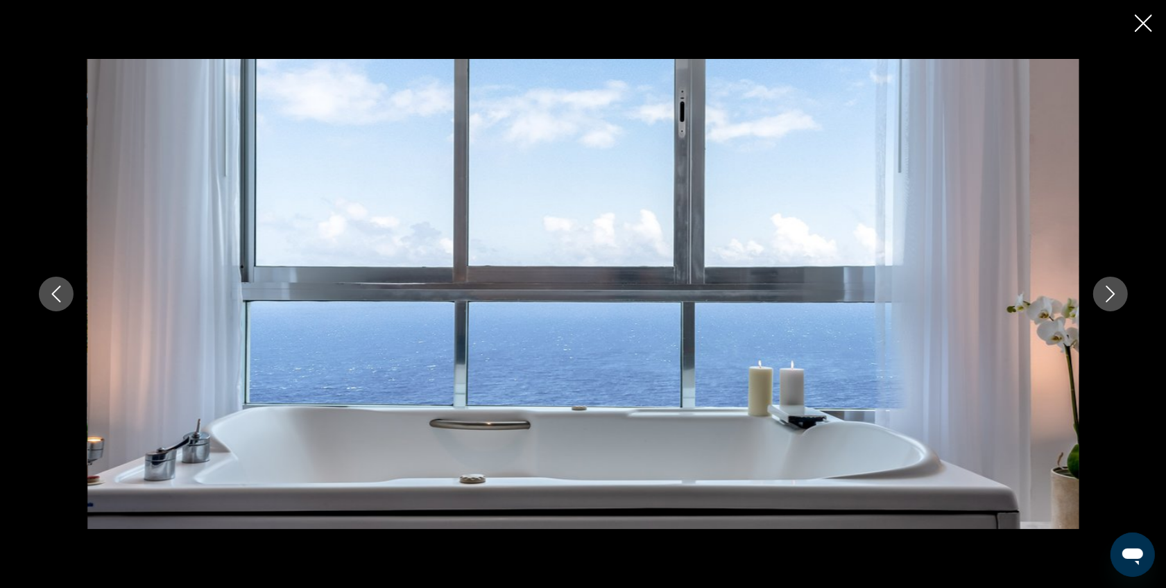
click at [1103, 299] on icon "Next image" at bounding box center [1110, 294] width 17 height 17
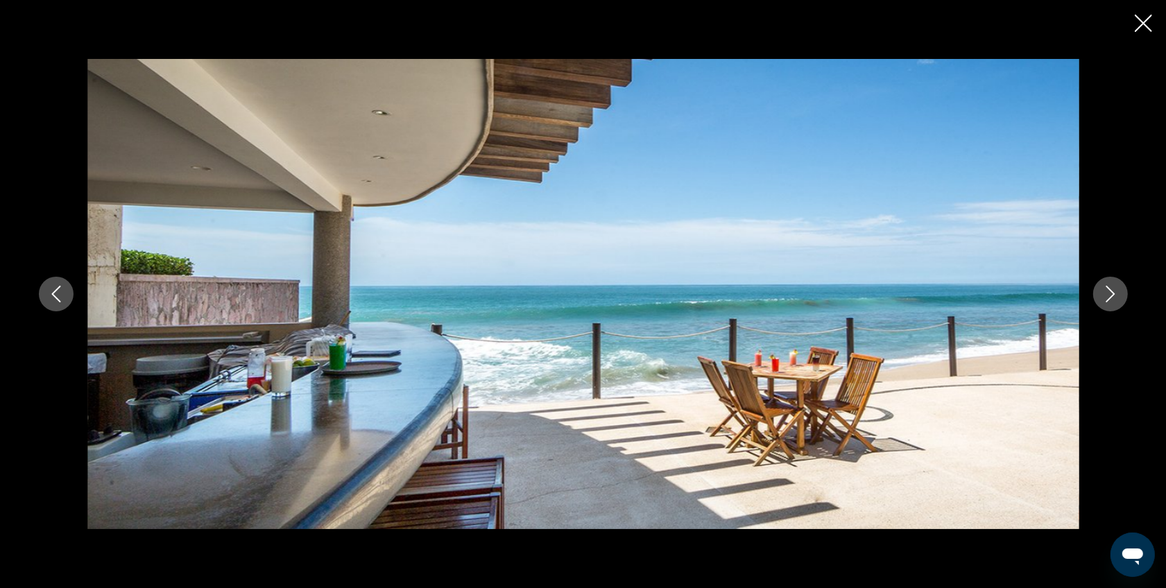
click at [1103, 299] on icon "Next image" at bounding box center [1110, 294] width 17 height 17
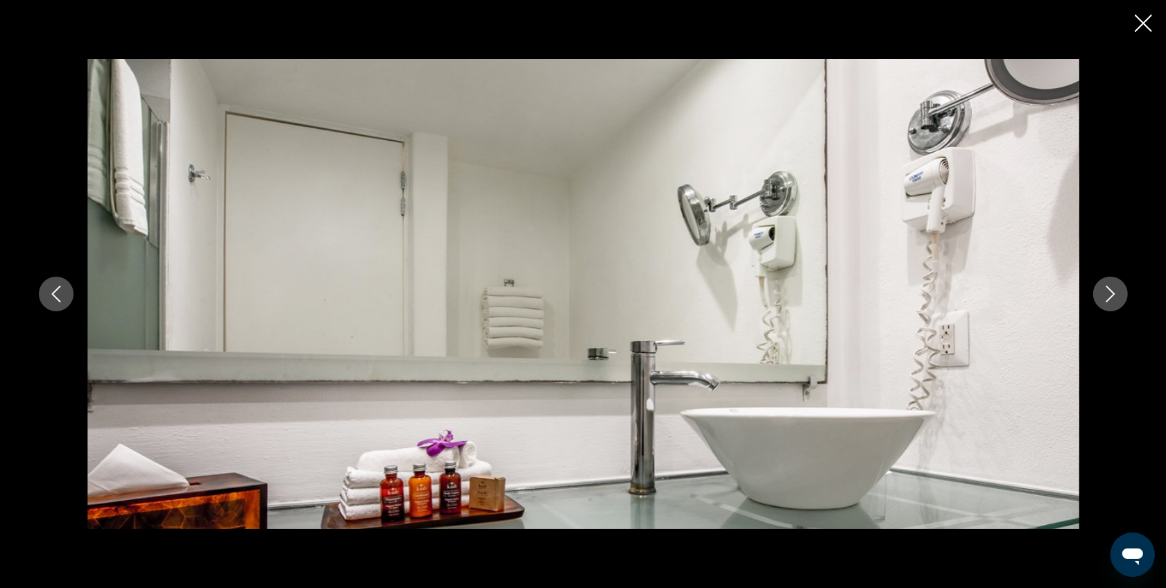
click at [1098, 299] on button "Next image" at bounding box center [1110, 294] width 35 height 35
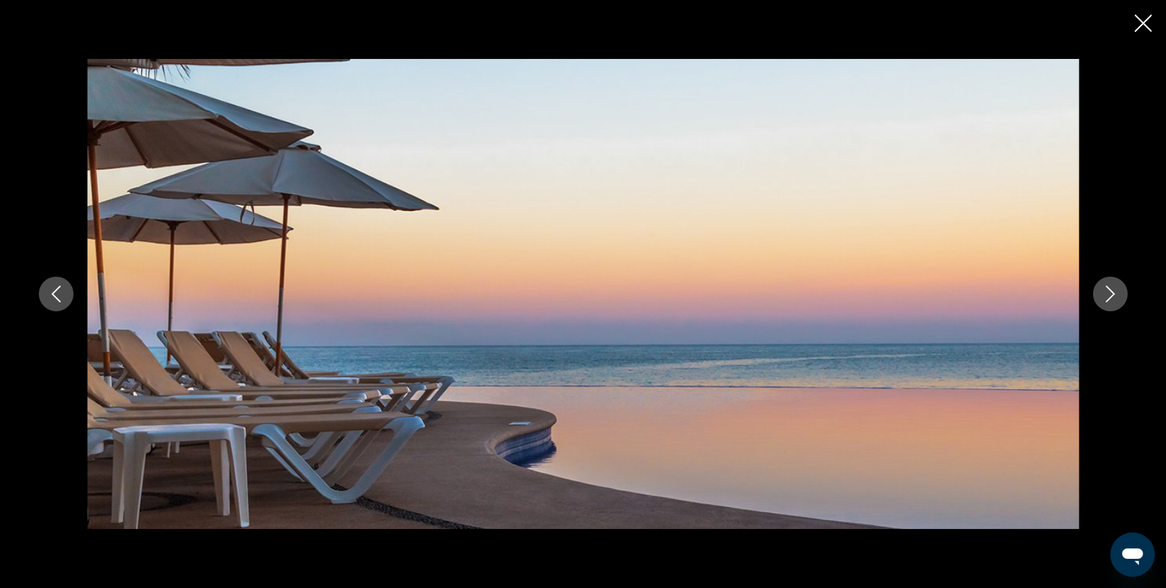
click at [1088, 298] on div "prev next" at bounding box center [583, 294] width 1117 height 470
click at [1089, 298] on div "prev next" at bounding box center [583, 294] width 1117 height 470
click at [1102, 296] on icon "Next image" at bounding box center [1110, 294] width 17 height 17
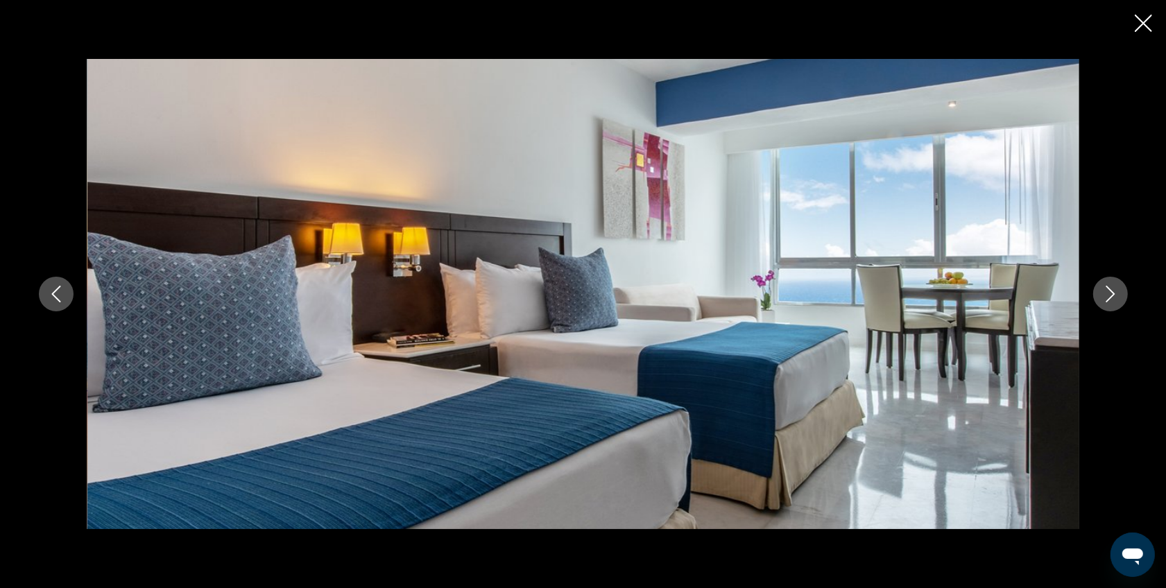
click at [1102, 296] on icon "Next image" at bounding box center [1110, 294] width 17 height 17
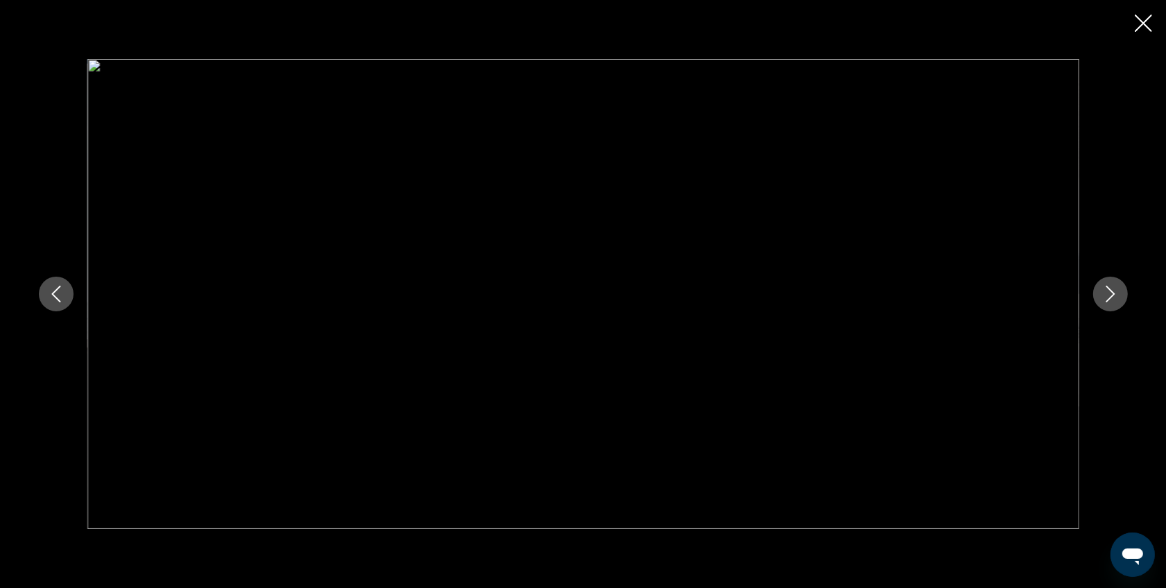
click at [1139, 19] on icon "Close slideshow" at bounding box center [1143, 23] width 17 height 17
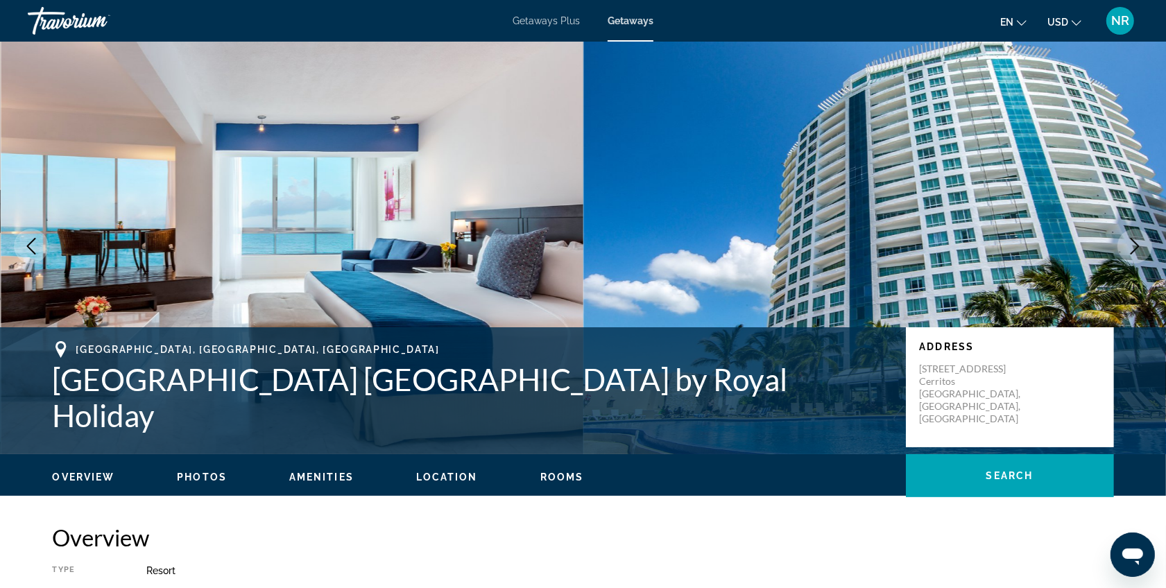
scroll to position [0, 0]
